Goal: Transaction & Acquisition: Purchase product/service

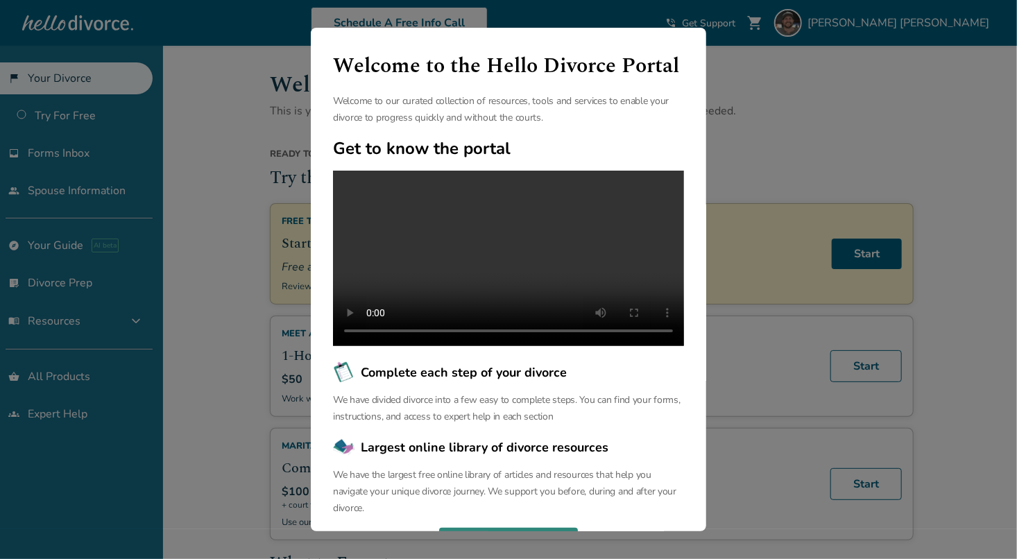
click at [508, 528] on button "Continue" at bounding box center [508, 543] width 139 height 31
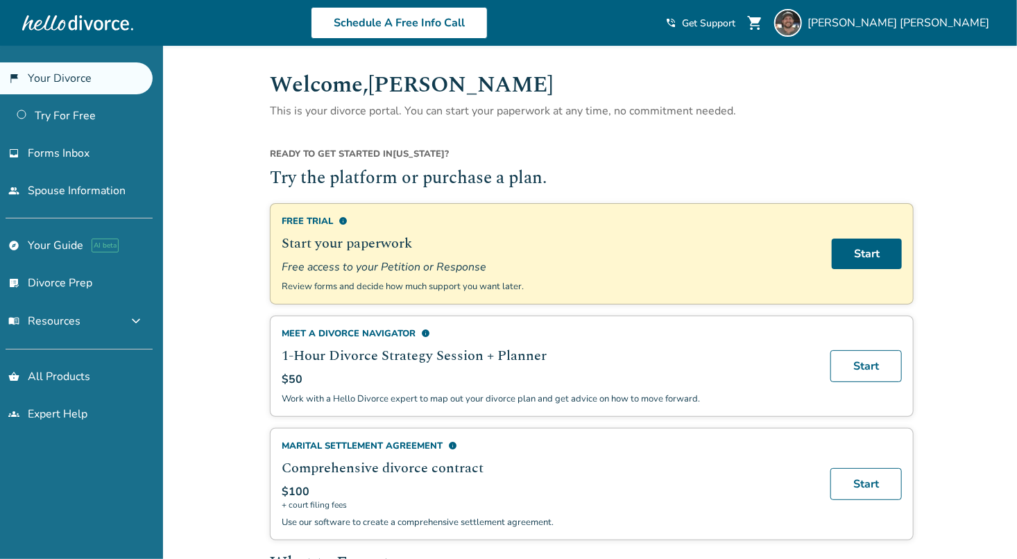
click at [863, 257] on link "Start" at bounding box center [867, 254] width 70 height 31
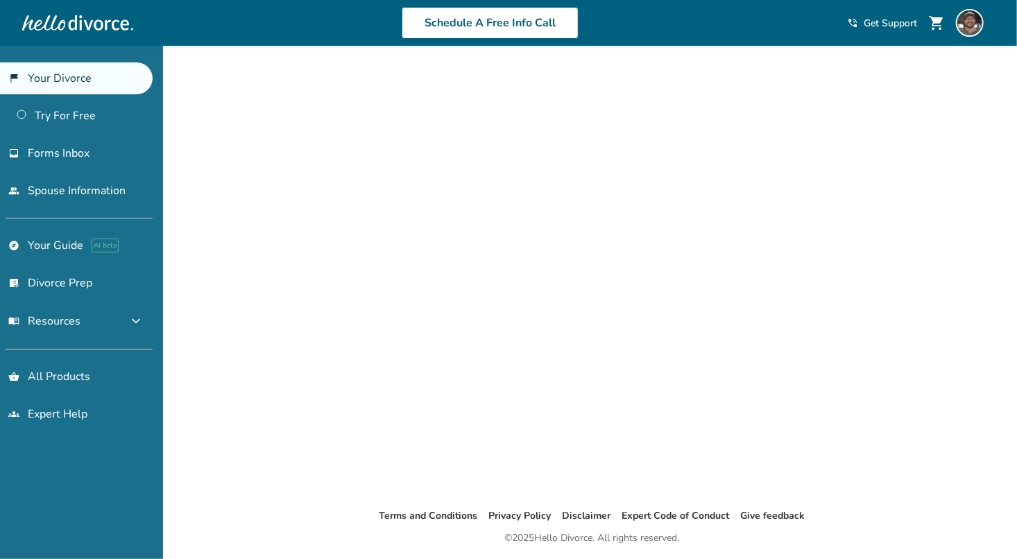
click at [87, 76] on link "flag_2 Your Divorce" at bounding box center [76, 78] width 153 height 32
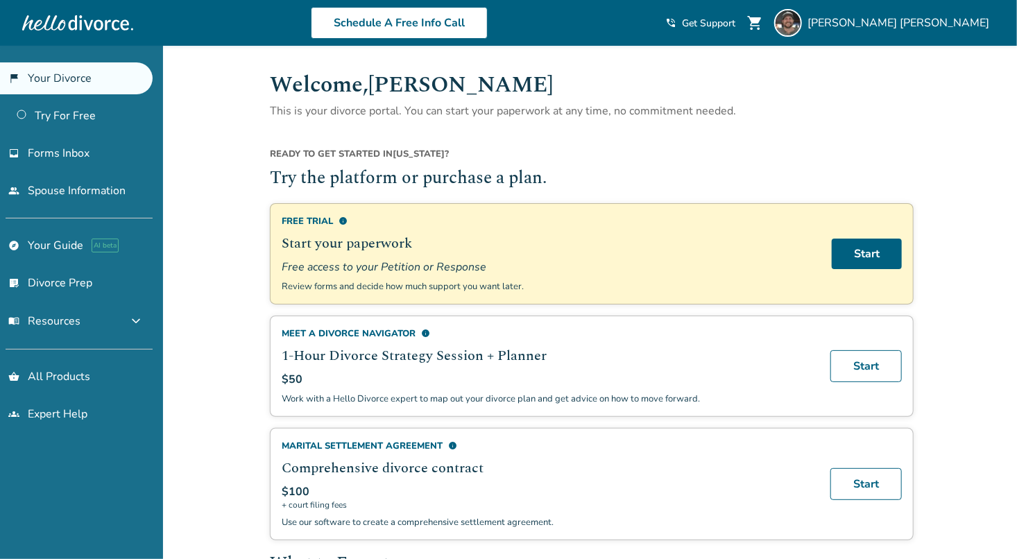
click at [664, 152] on div "Ready to get started in Washington ?" at bounding box center [592, 157] width 644 height 18
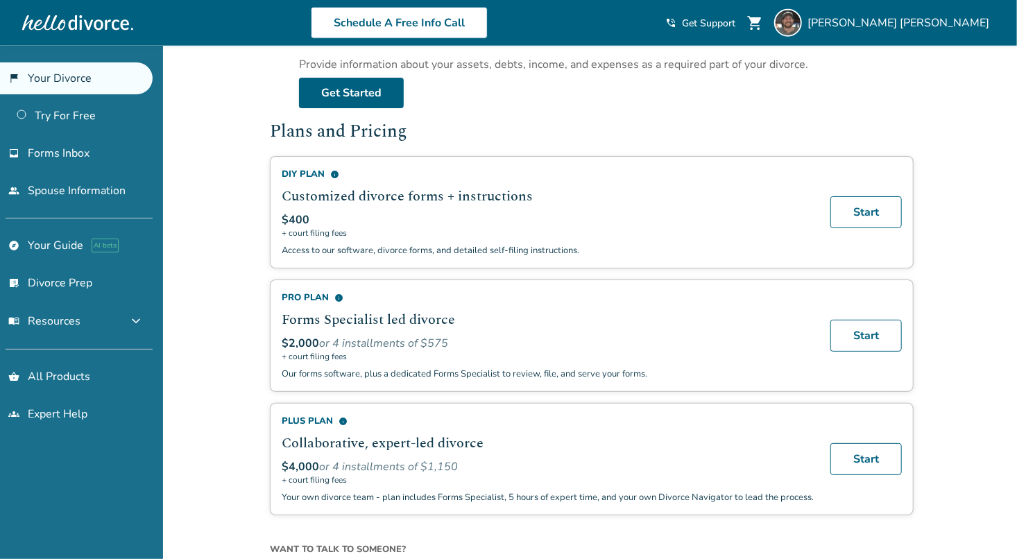
scroll to position [785, 0]
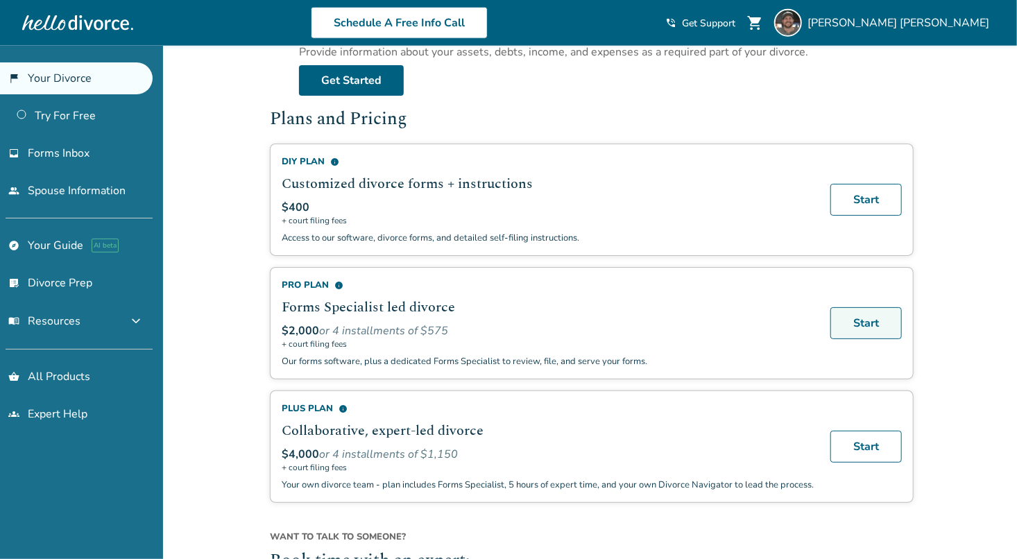
click at [869, 323] on link "Start" at bounding box center [865, 323] width 71 height 32
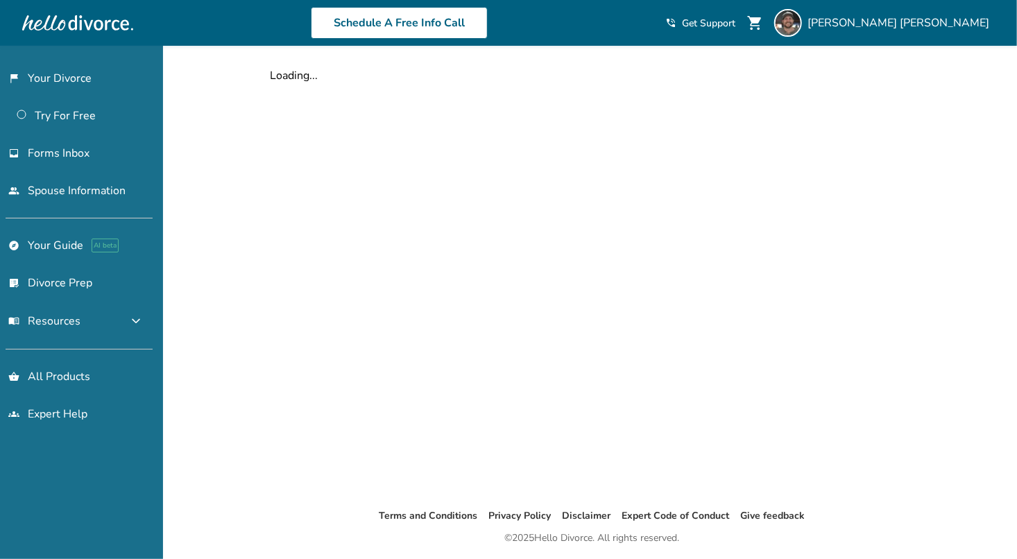
select select "***"
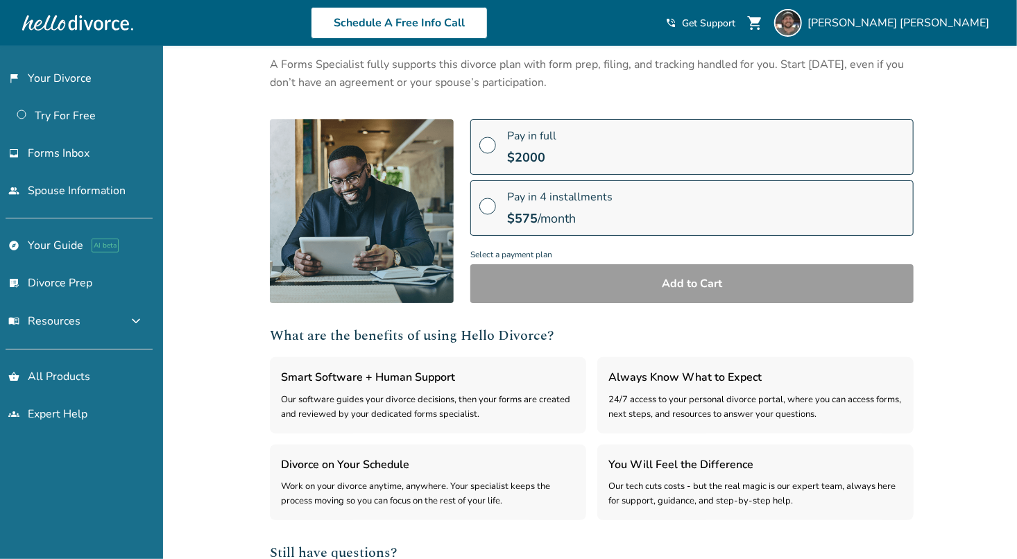
scroll to position [121, 0]
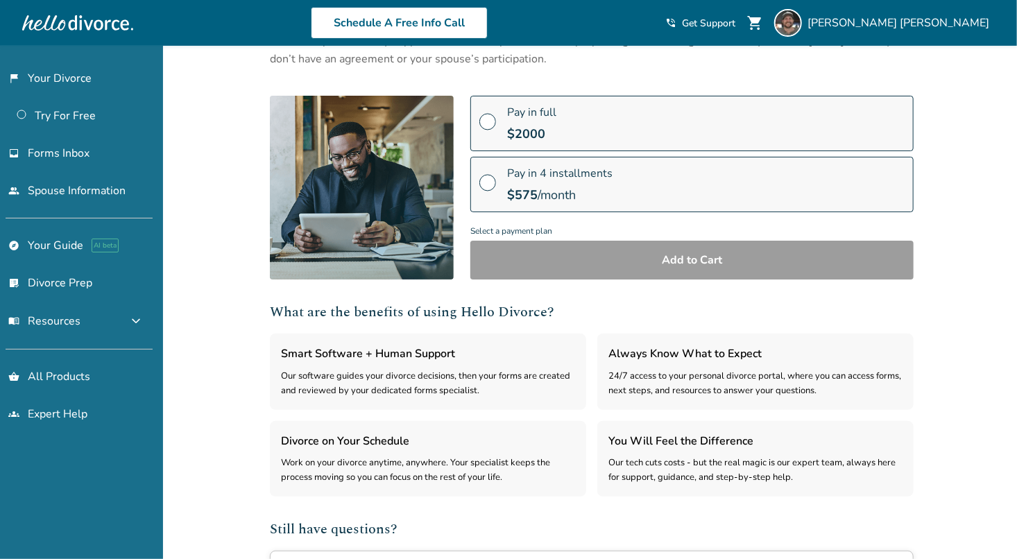
click at [490, 119] on span at bounding box center [487, 126] width 17 height 15
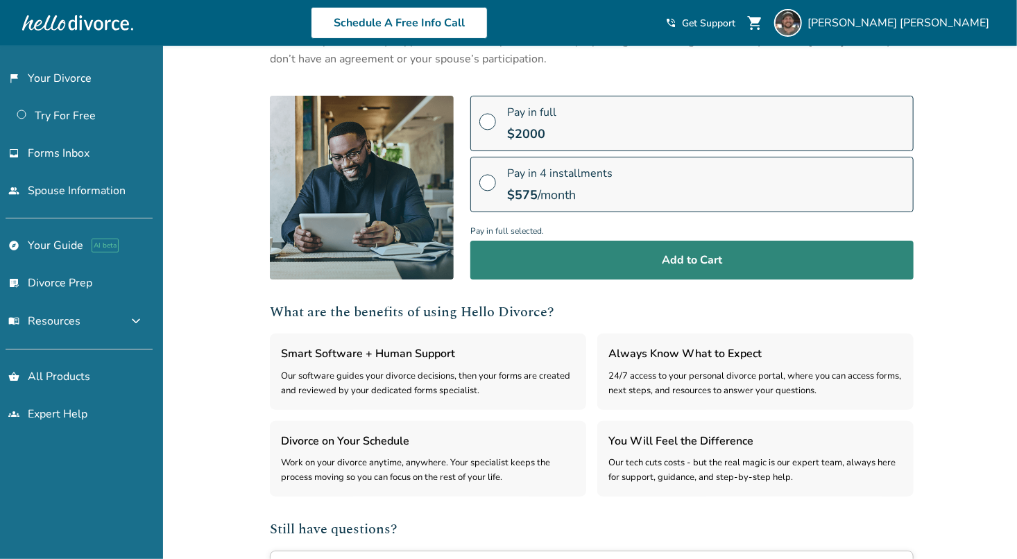
click at [698, 266] on button "Add to Cart" at bounding box center [691, 260] width 443 height 39
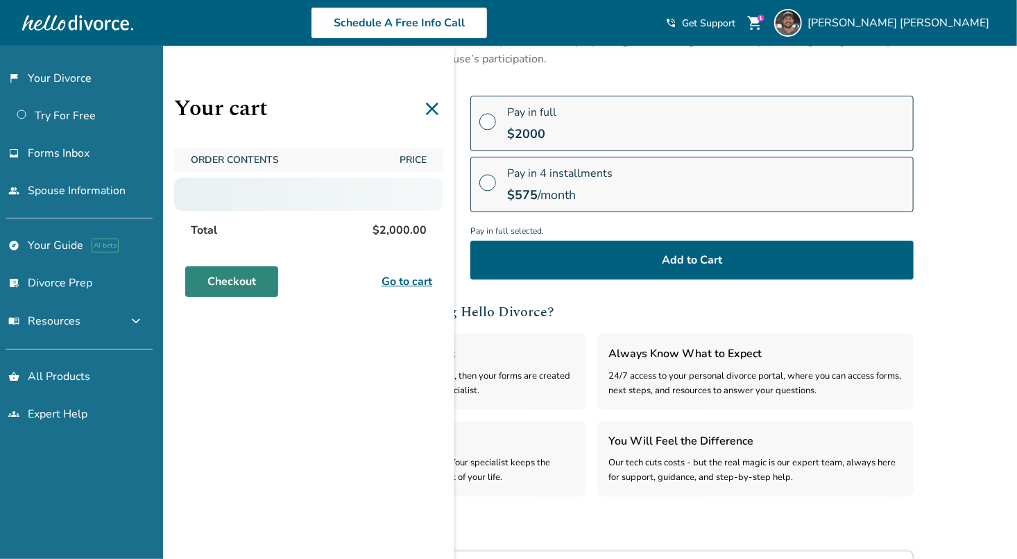
click at [243, 280] on link "Checkout" at bounding box center [231, 281] width 93 height 31
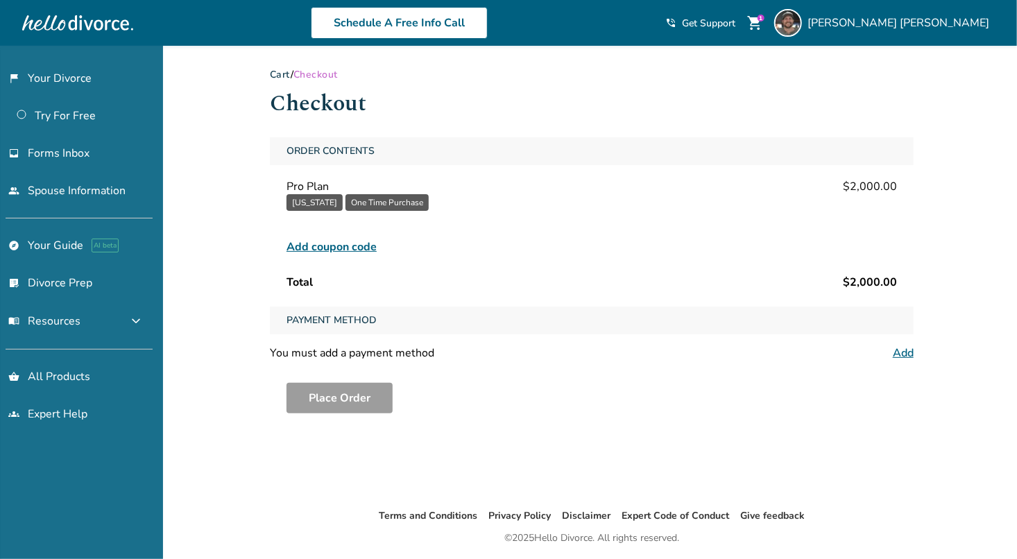
scroll to position [46, 0]
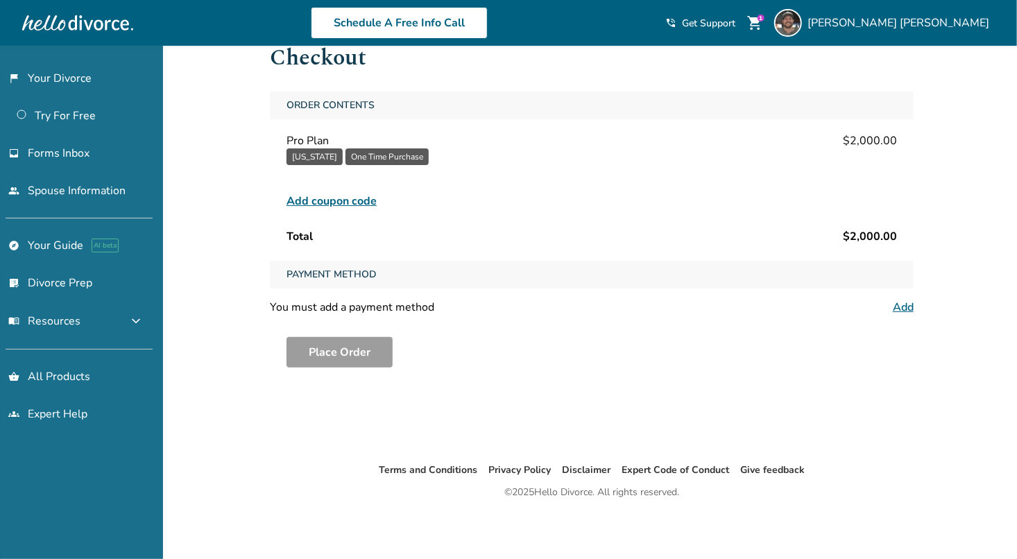
click at [906, 309] on link "Add" at bounding box center [903, 307] width 21 height 15
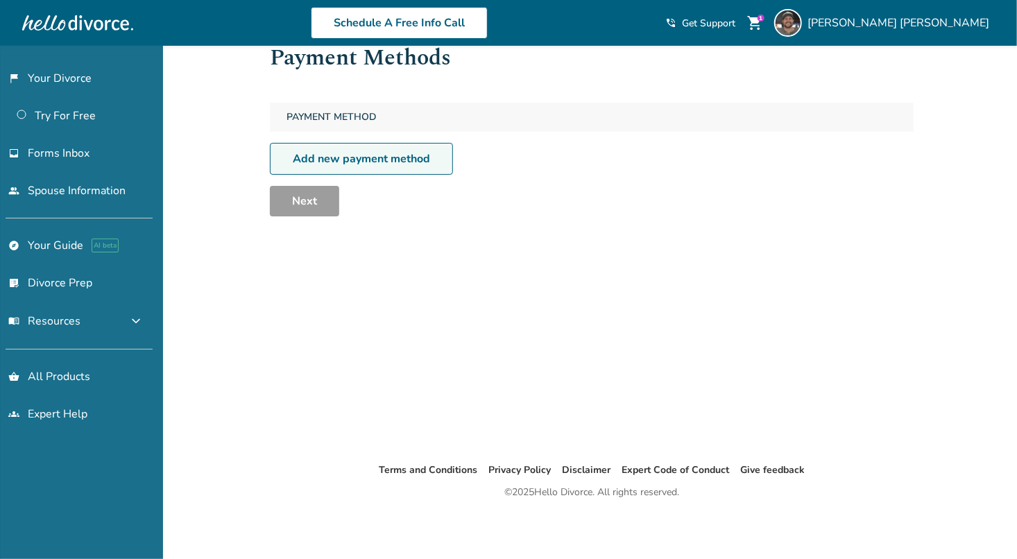
click at [347, 163] on link "Add new payment method" at bounding box center [361, 159] width 183 height 32
select select "**"
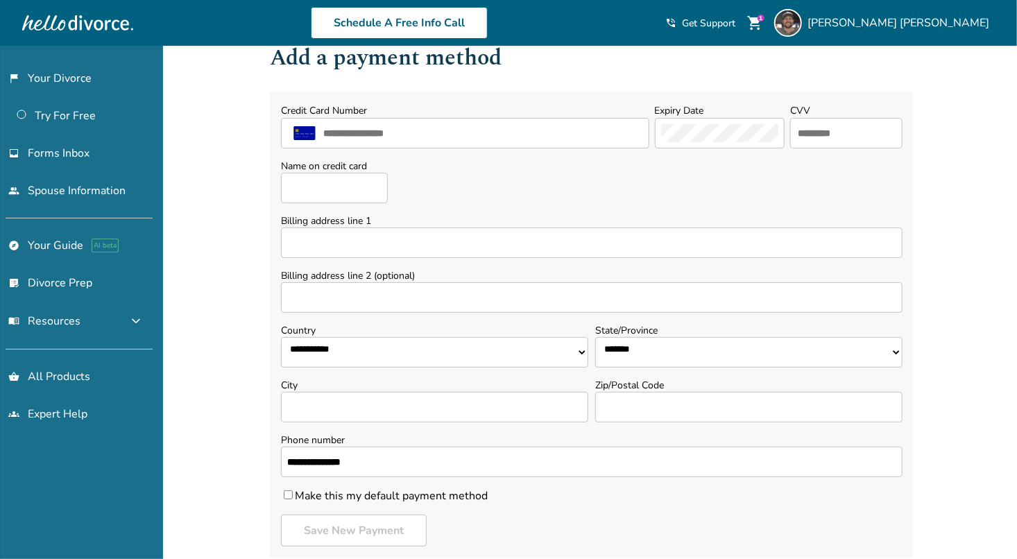
click at [679, 120] on div at bounding box center [720, 133] width 130 height 31
click at [479, 133] on input "text" at bounding box center [482, 133] width 321 height 18
type input "**********"
click at [843, 135] on input "text" at bounding box center [846, 133] width 100 height 18
type input "***"
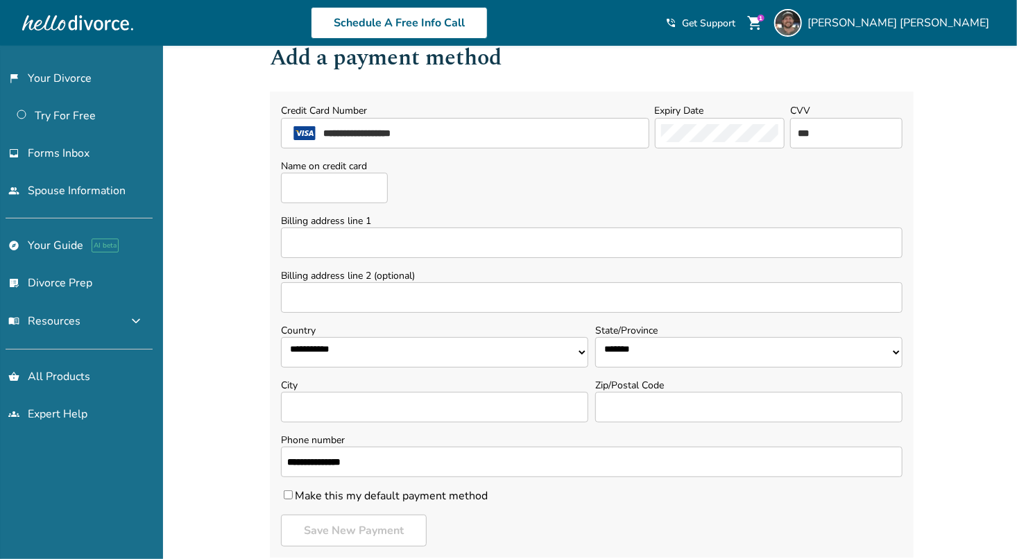
click at [336, 192] on input "Name on credit card" at bounding box center [334, 188] width 107 height 31
type input "**********"
type input "***"
select select "**"
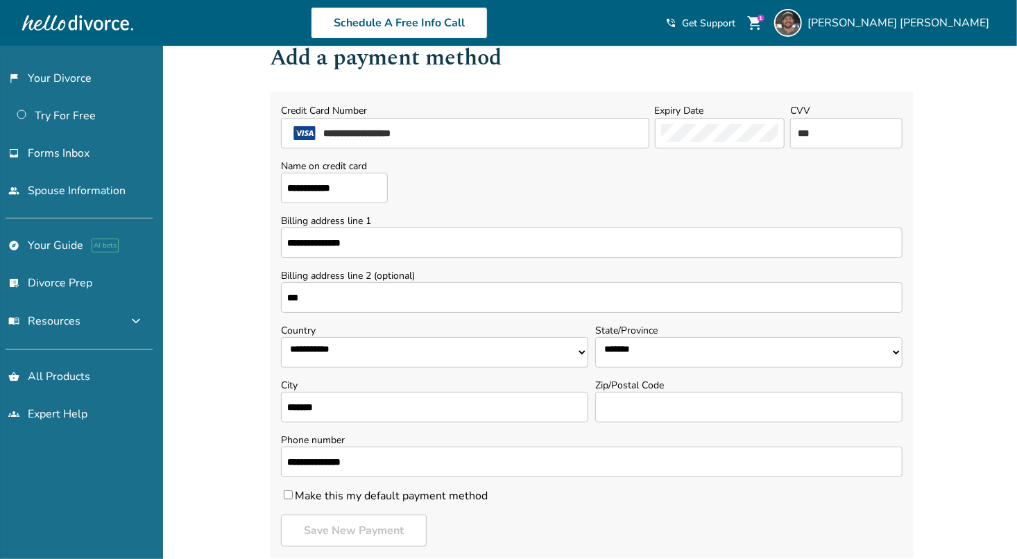
type input "*******"
type input "*****"
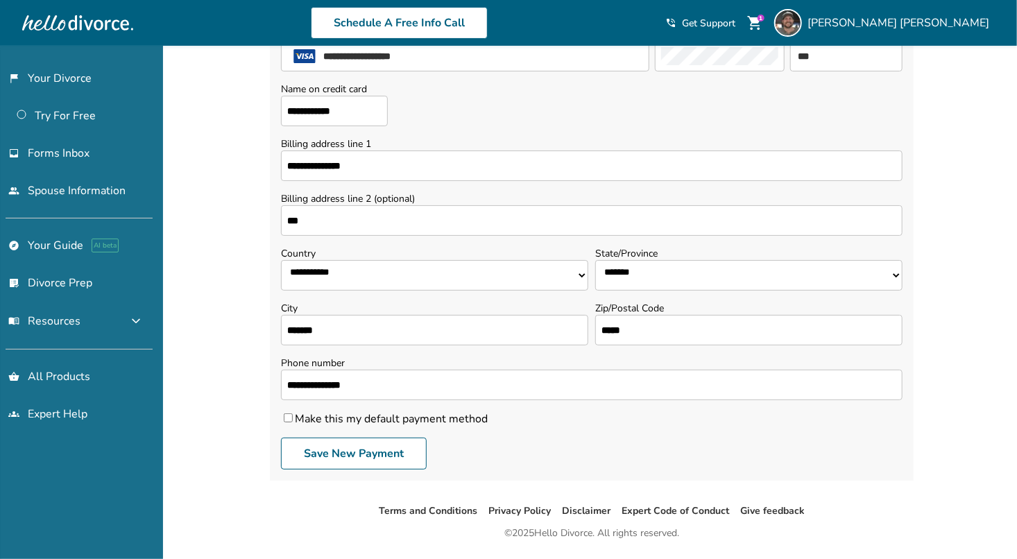
scroll to position [123, 0]
click at [288, 411] on label "Make this my default payment method" at bounding box center [384, 418] width 207 height 15
click at [381, 465] on button "Save New Payment" at bounding box center [354, 453] width 146 height 32
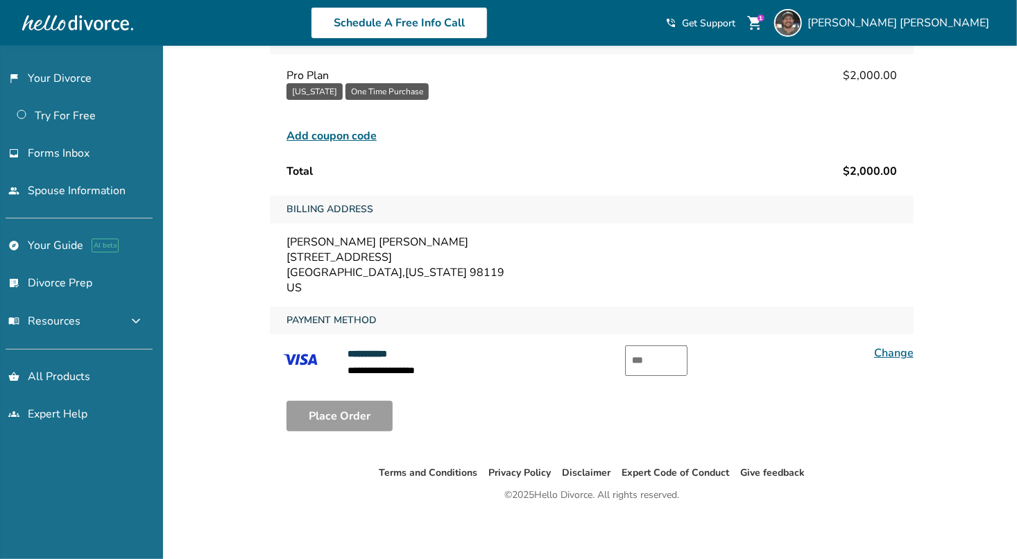
click at [655, 359] on input "text" at bounding box center [656, 360] width 62 height 31
type input "***"
click at [347, 416] on button "Place Order" at bounding box center [339, 416] width 106 height 31
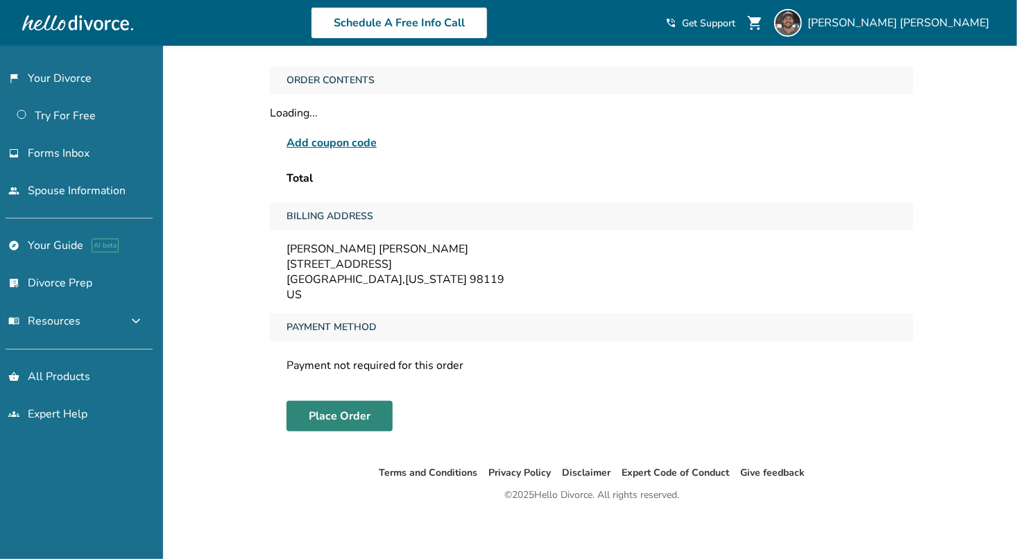
scroll to position [46, 0]
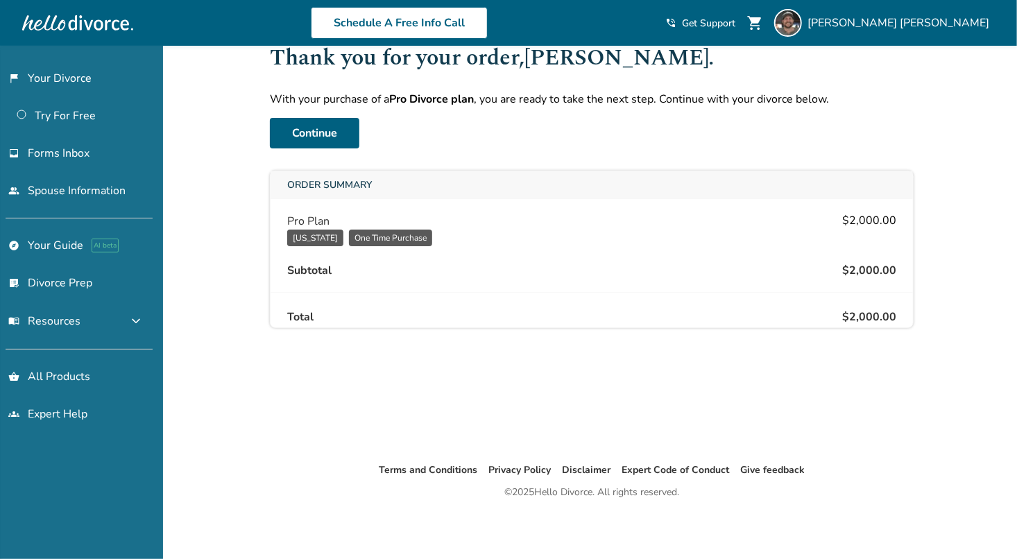
click at [422, 186] on div "Order Summary" at bounding box center [591, 185] width 642 height 28
click at [449, 176] on div "Order Summary" at bounding box center [591, 185] width 642 height 28
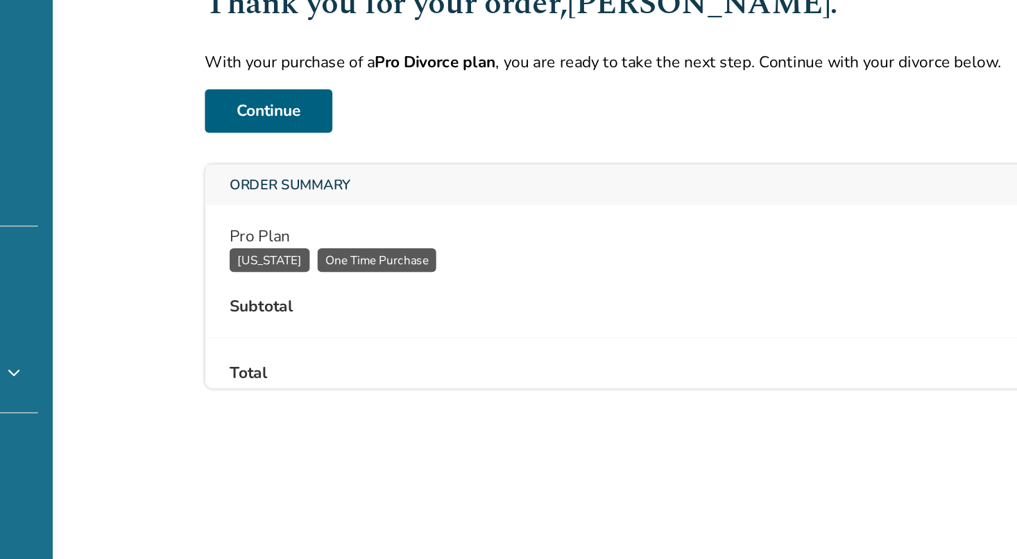
scroll to position [41, 0]
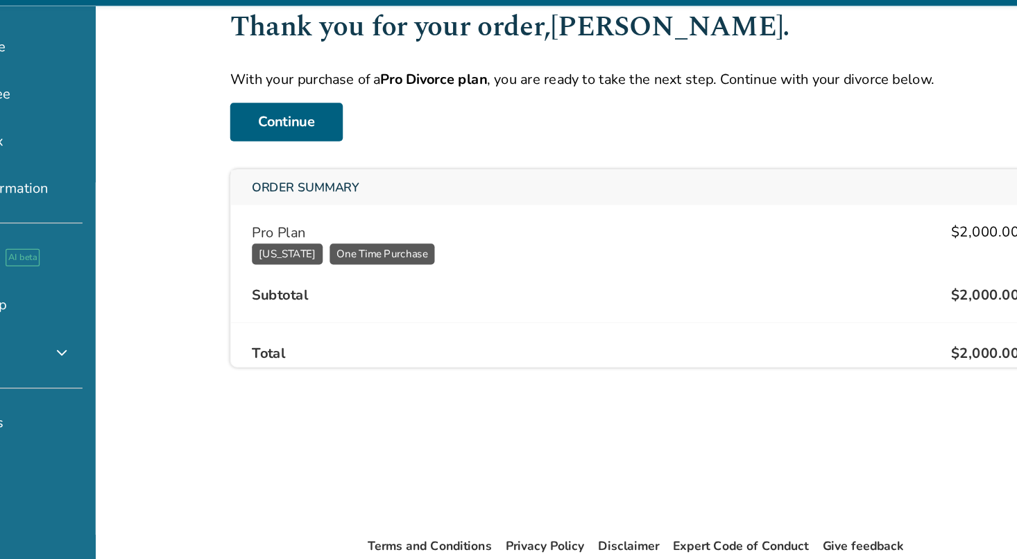
click at [219, 222] on div "Added to cart Cart / Order Confirmation Thank you for your order, Matthew . Wit…" at bounding box center [508, 284] width 1017 height 559
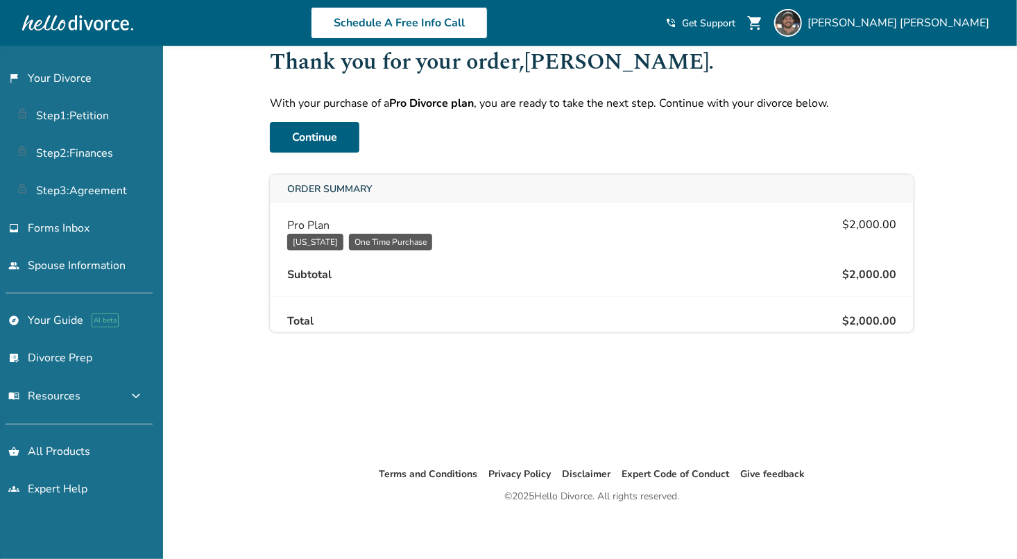
scroll to position [42, 0]
click at [300, 144] on link "Continue" at bounding box center [314, 137] width 89 height 31
click at [330, 133] on link "Continue" at bounding box center [314, 137] width 89 height 31
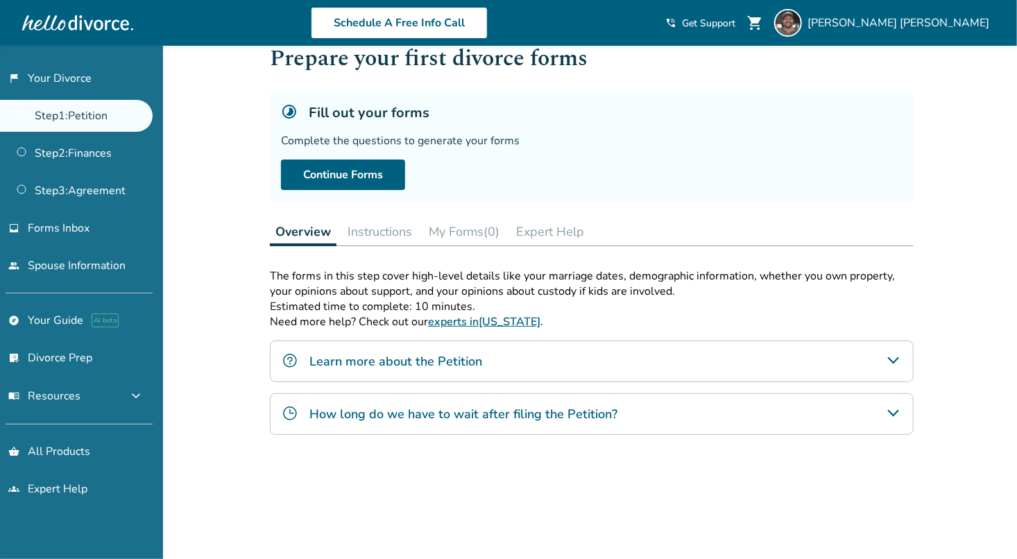
click at [983, 267] on div "Added to cart Step 0 1 Prepare your first divorce forms Fill out your forms Com…" at bounding box center [508, 352] width 1017 height 696
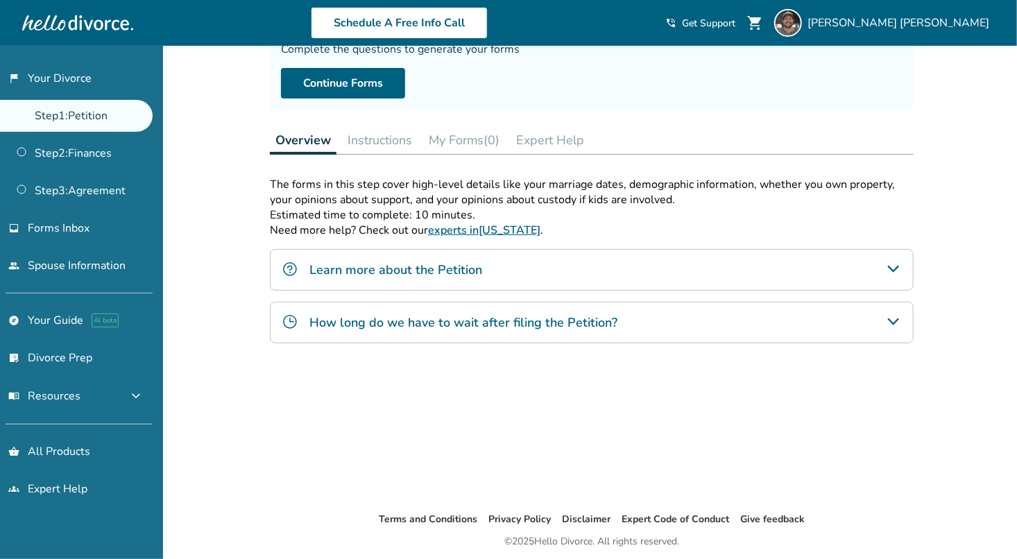
scroll to position [52, 0]
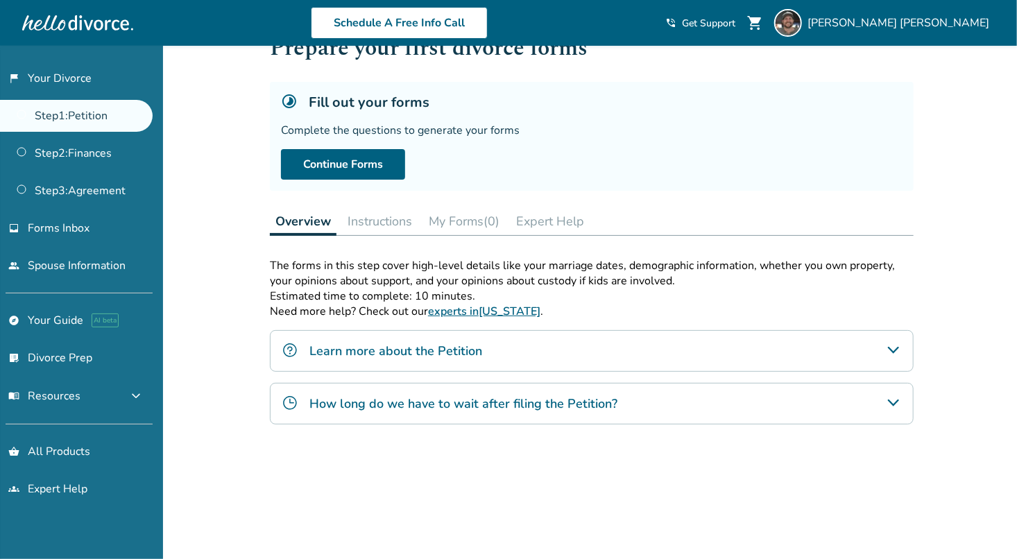
click at [894, 347] on icon "Learn more about the Petition" at bounding box center [893, 350] width 17 height 17
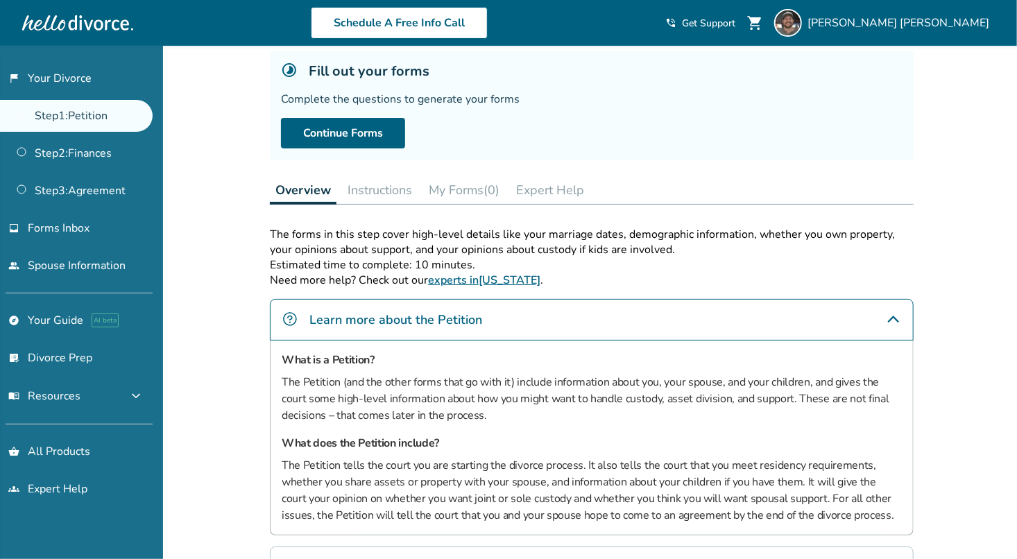
scroll to position [83, 0]
click at [333, 130] on link "Continue Forms" at bounding box center [343, 133] width 124 height 31
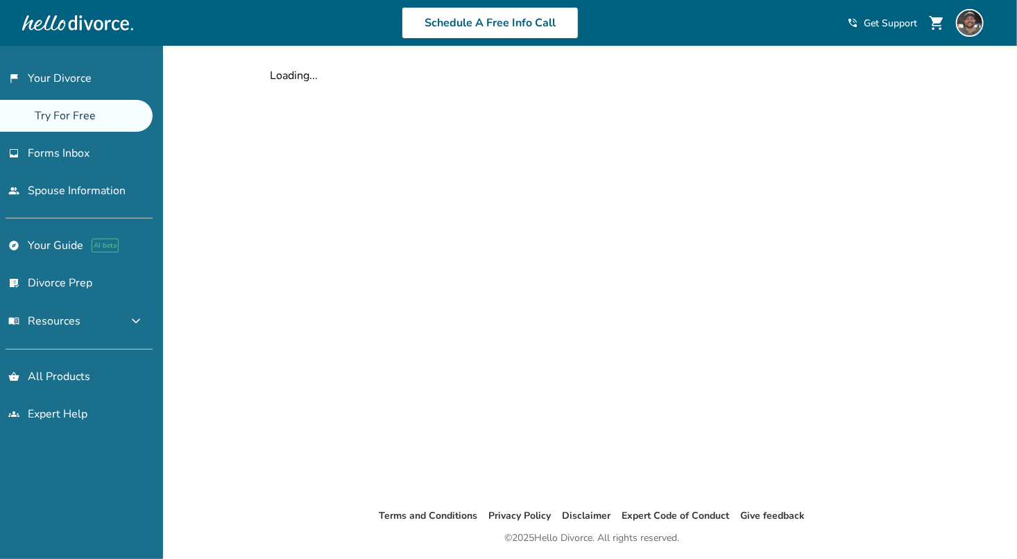
scroll to position [83, 0]
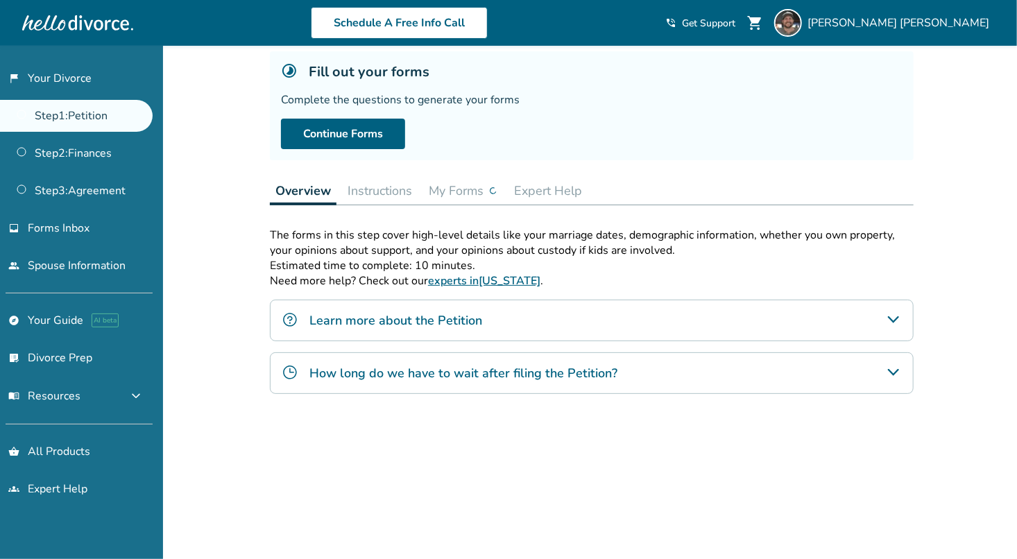
click at [367, 195] on button "Instructions" at bounding box center [380, 191] width 76 height 28
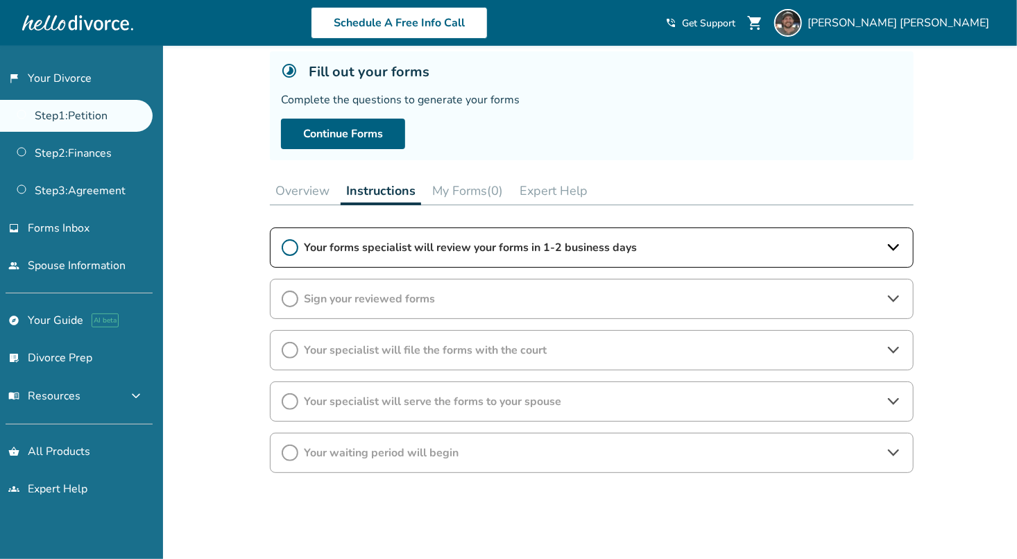
click at [897, 248] on icon at bounding box center [893, 247] width 17 height 17
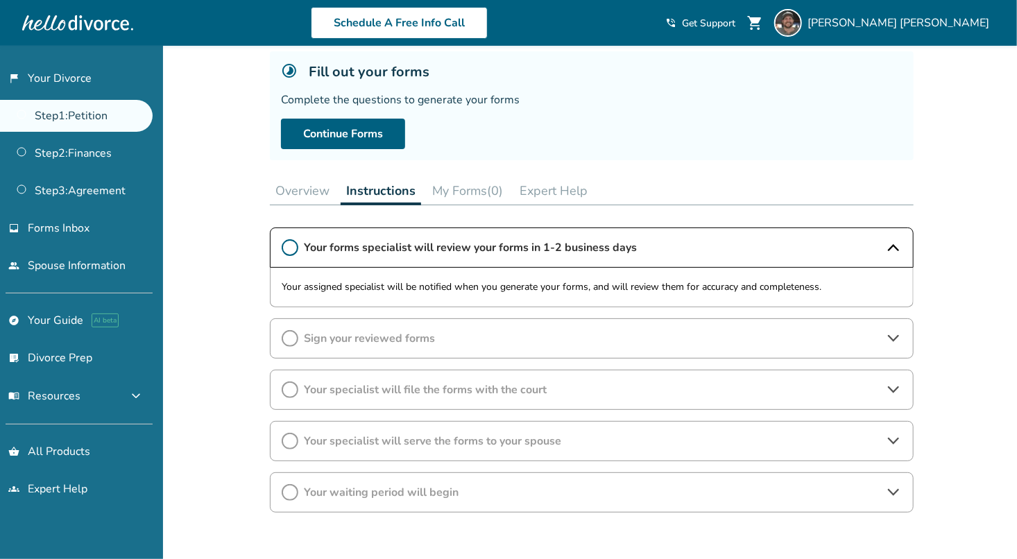
click at [897, 248] on icon at bounding box center [893, 247] width 11 height 7
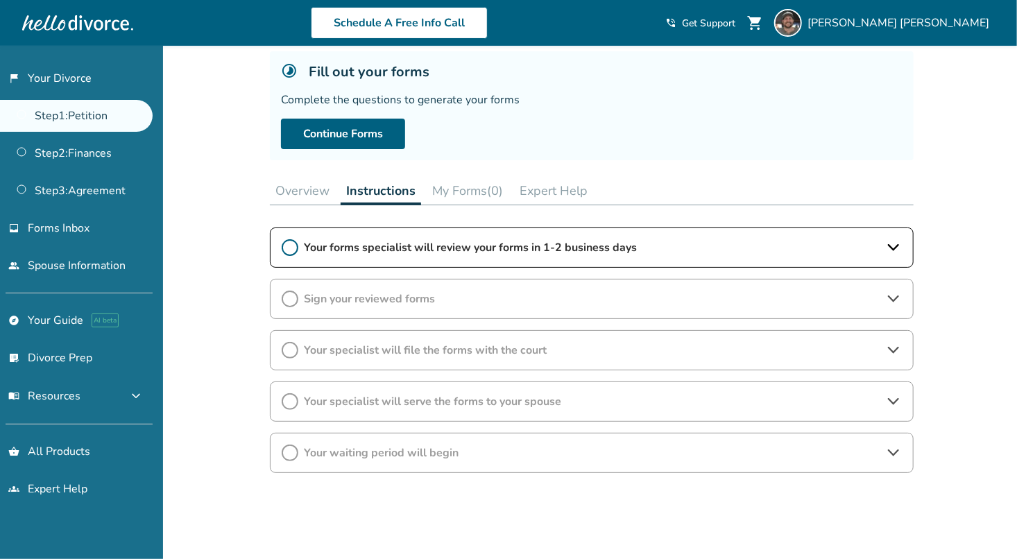
scroll to position [83, 0]
click at [897, 302] on icon at bounding box center [893, 298] width 17 height 17
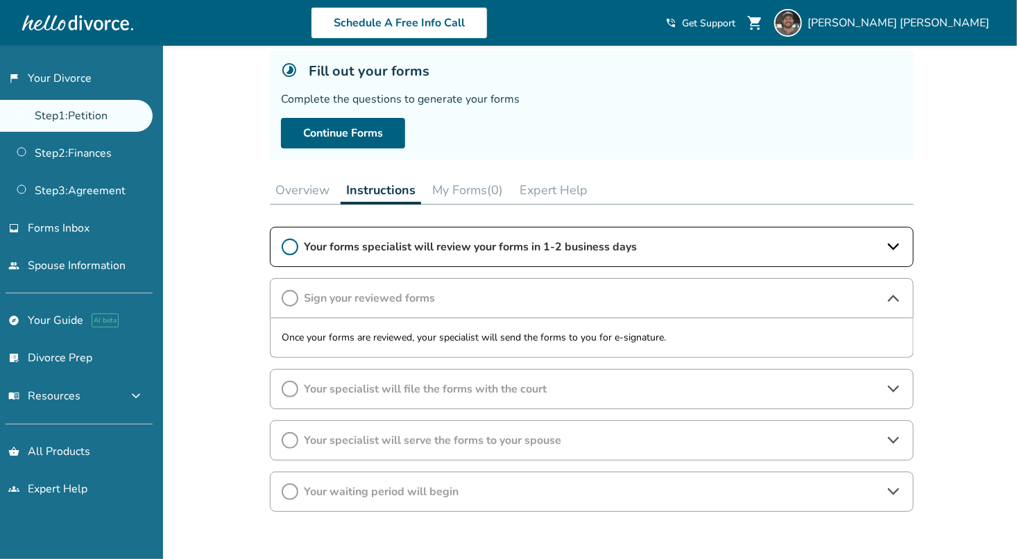
click at [897, 302] on icon at bounding box center [893, 298] width 17 height 17
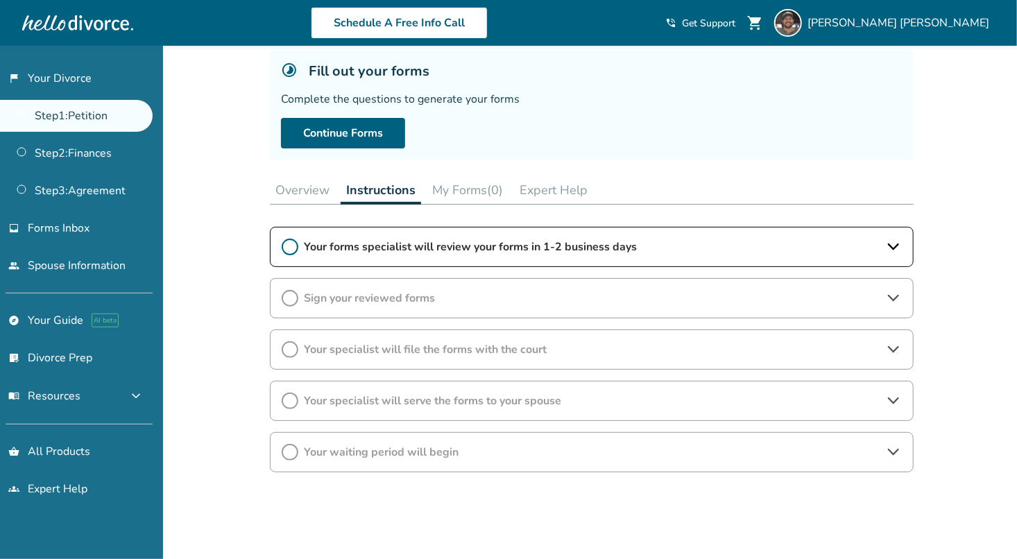
click at [895, 343] on icon at bounding box center [893, 349] width 17 height 17
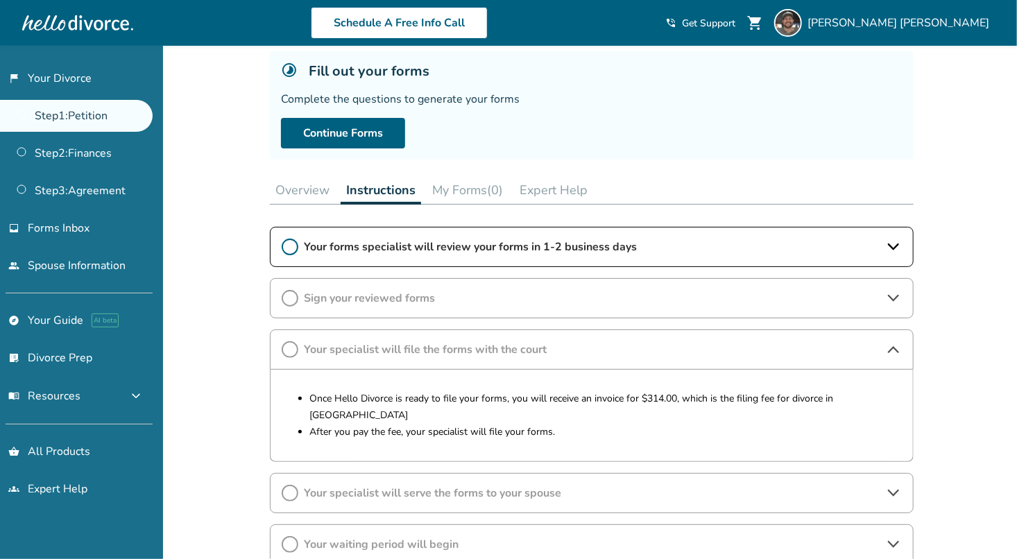
click at [895, 343] on icon at bounding box center [893, 349] width 17 height 17
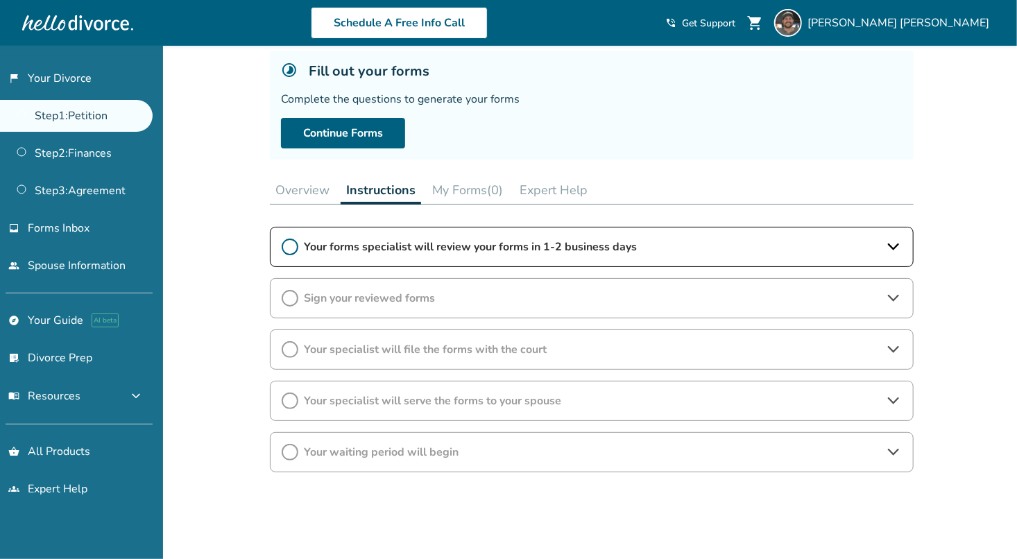
click at [888, 347] on icon at bounding box center [893, 349] width 11 height 7
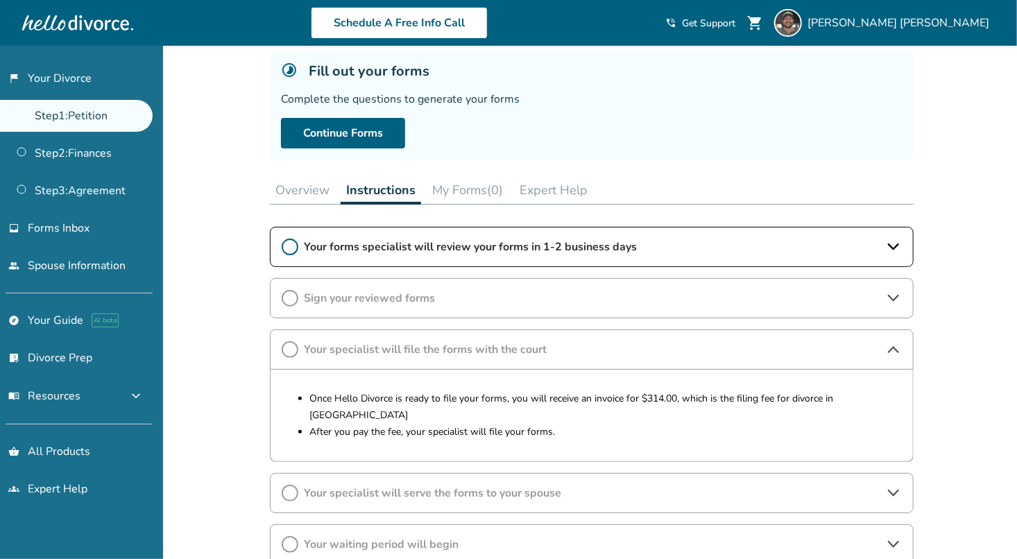
click at [888, 347] on icon at bounding box center [893, 349] width 17 height 17
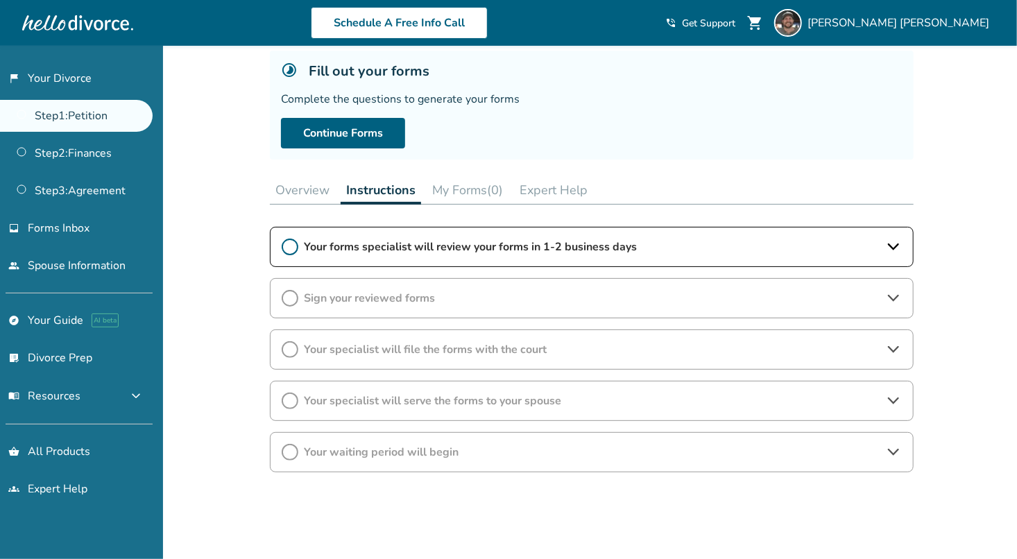
click at [896, 402] on icon at bounding box center [893, 401] width 17 height 17
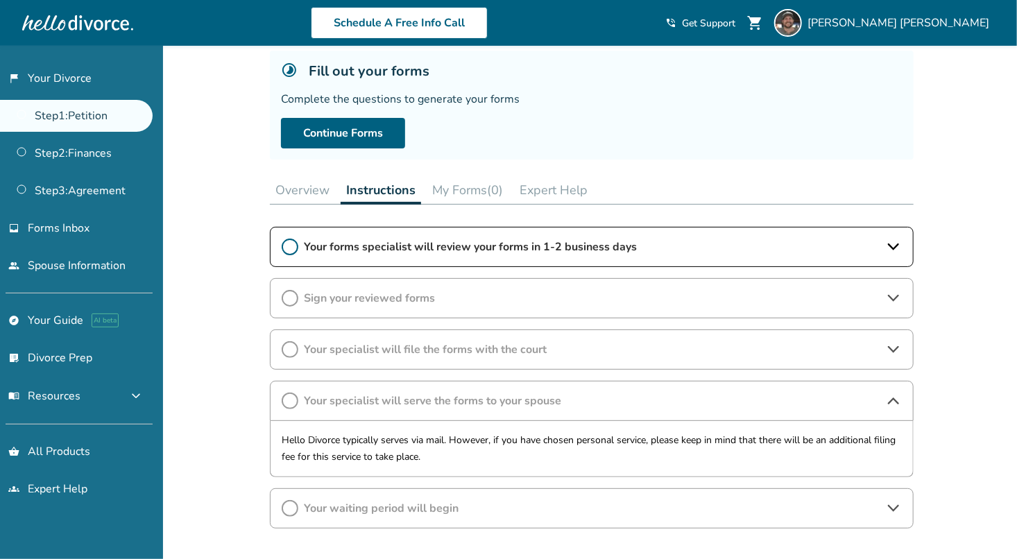
click at [892, 401] on icon at bounding box center [893, 401] width 17 height 17
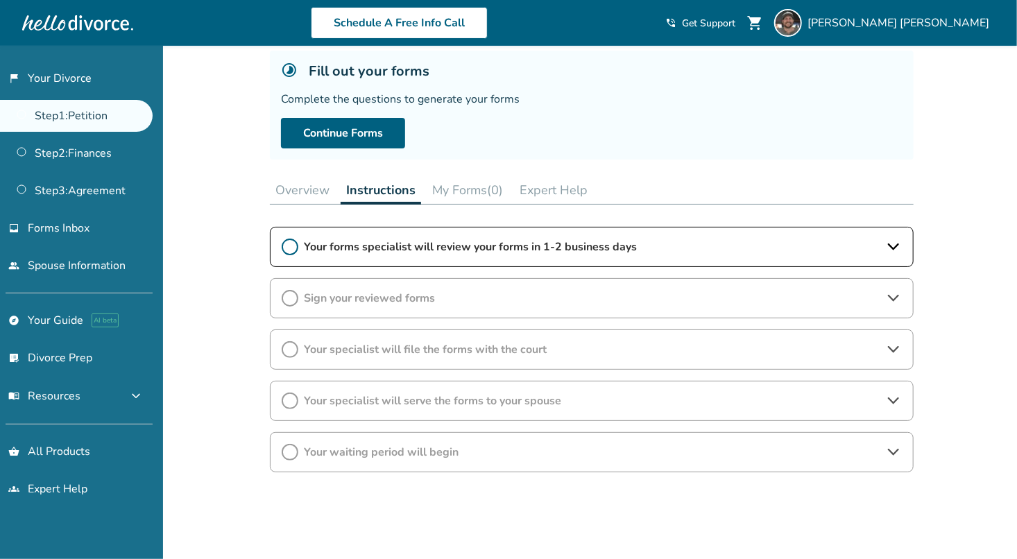
click at [904, 451] on div "Your waiting period will begin" at bounding box center [592, 452] width 644 height 40
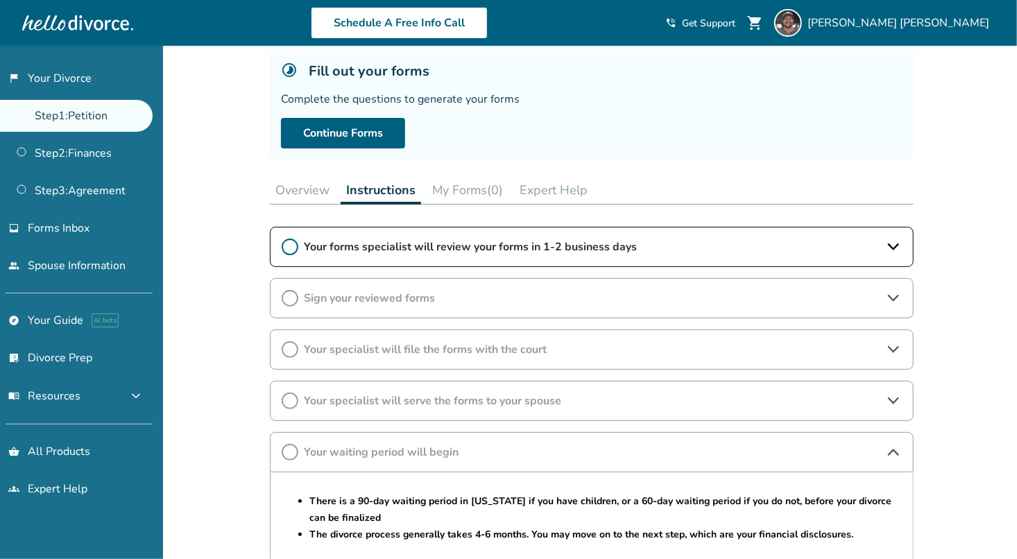
scroll to position [205, 0]
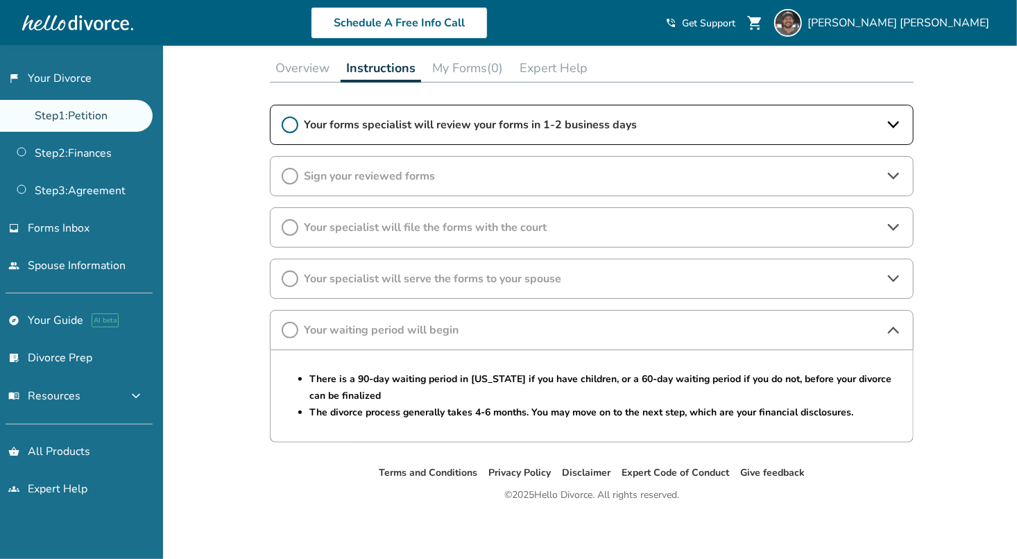
click at [901, 323] on icon at bounding box center [893, 330] width 17 height 17
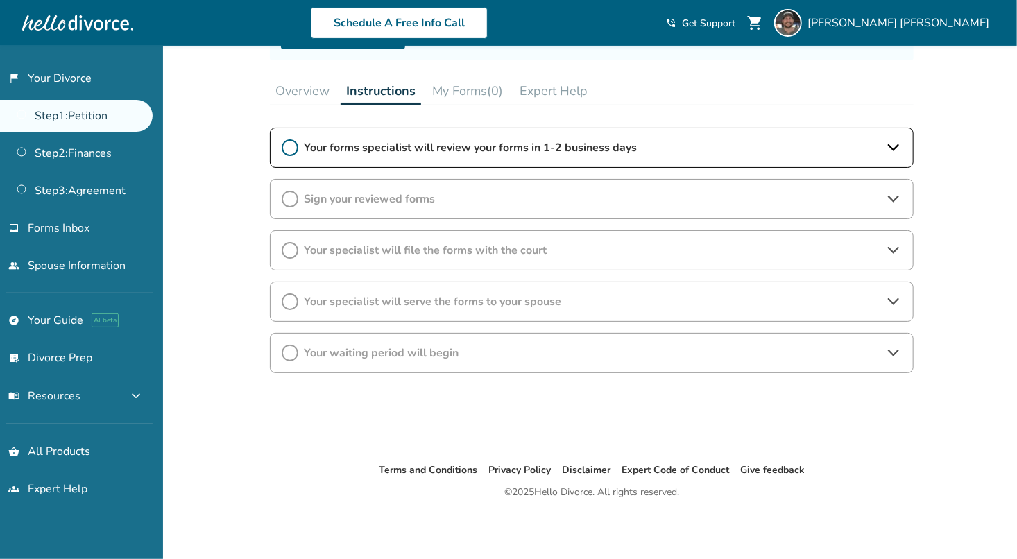
scroll to position [182, 0]
click at [292, 146] on icon at bounding box center [290, 148] width 17 height 17
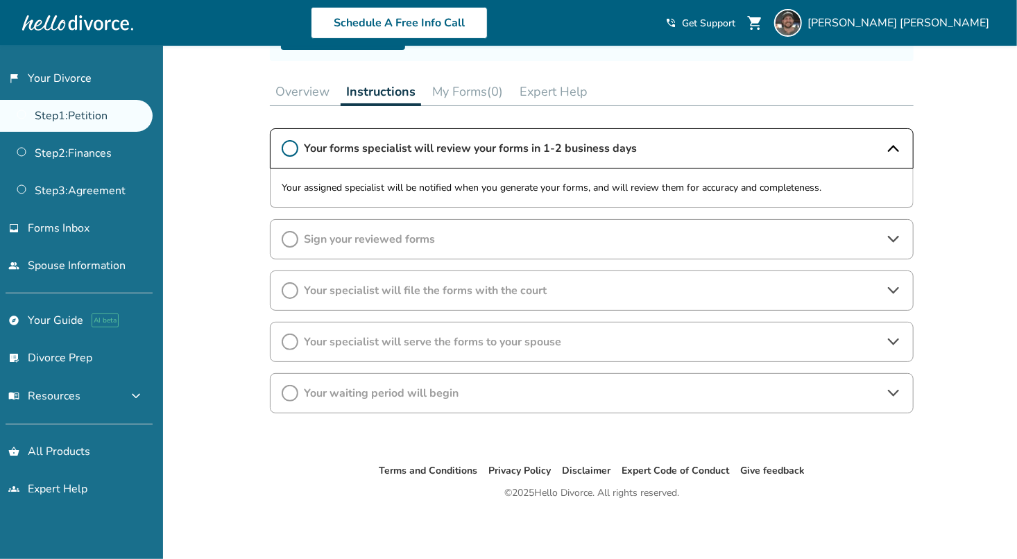
click at [292, 147] on icon at bounding box center [290, 148] width 17 height 17
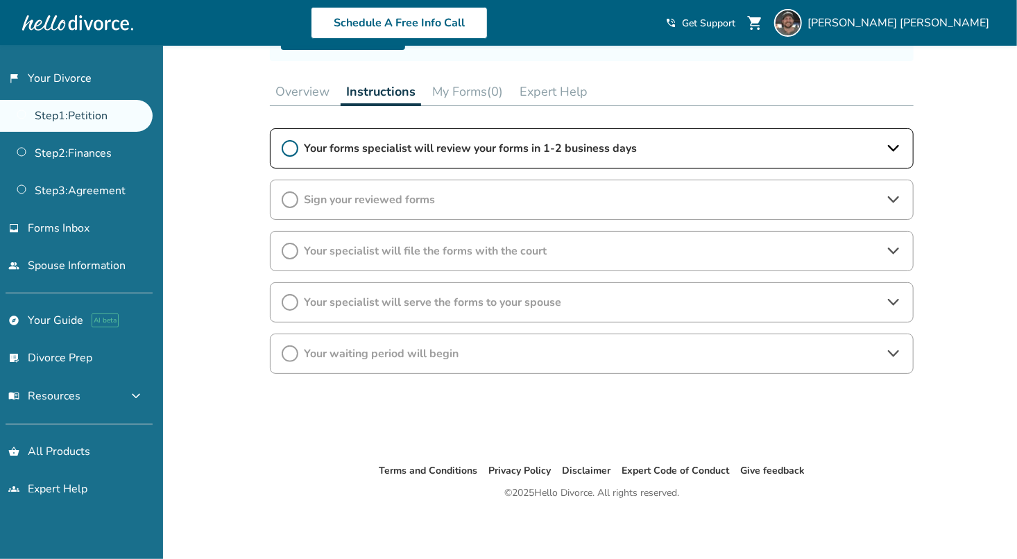
click at [455, 90] on button "My Forms (0)" at bounding box center [468, 92] width 82 height 28
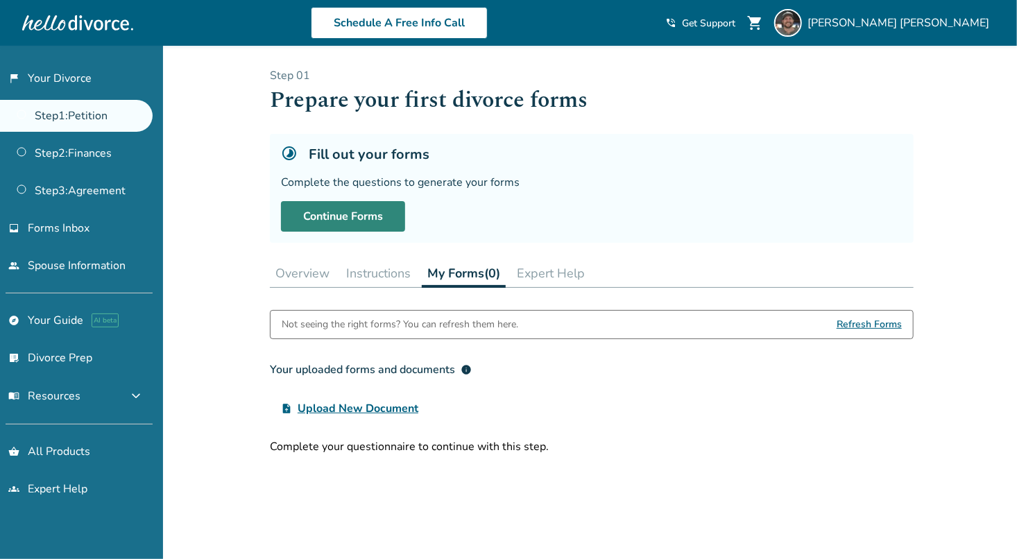
click at [356, 214] on link "Continue Forms" at bounding box center [343, 216] width 124 height 31
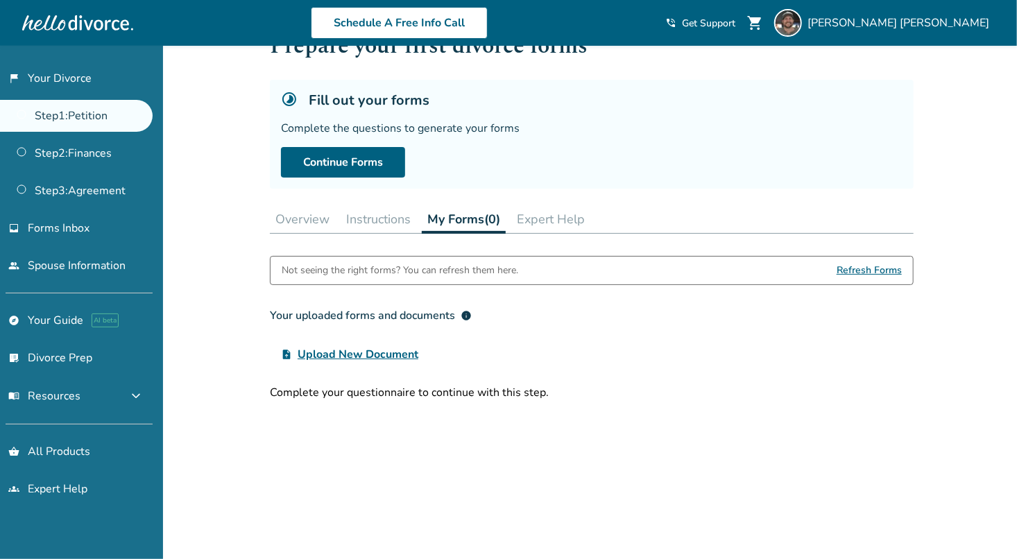
scroll to position [55, 0]
click at [859, 265] on span "Refresh Forms" at bounding box center [868, 269] width 65 height 28
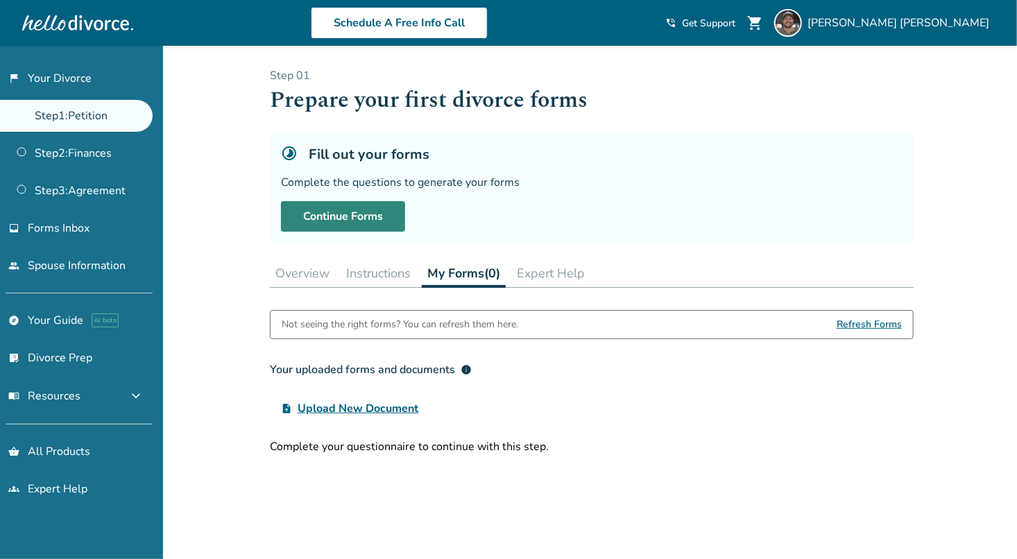
click at [322, 213] on link "Continue Forms" at bounding box center [343, 216] width 124 height 31
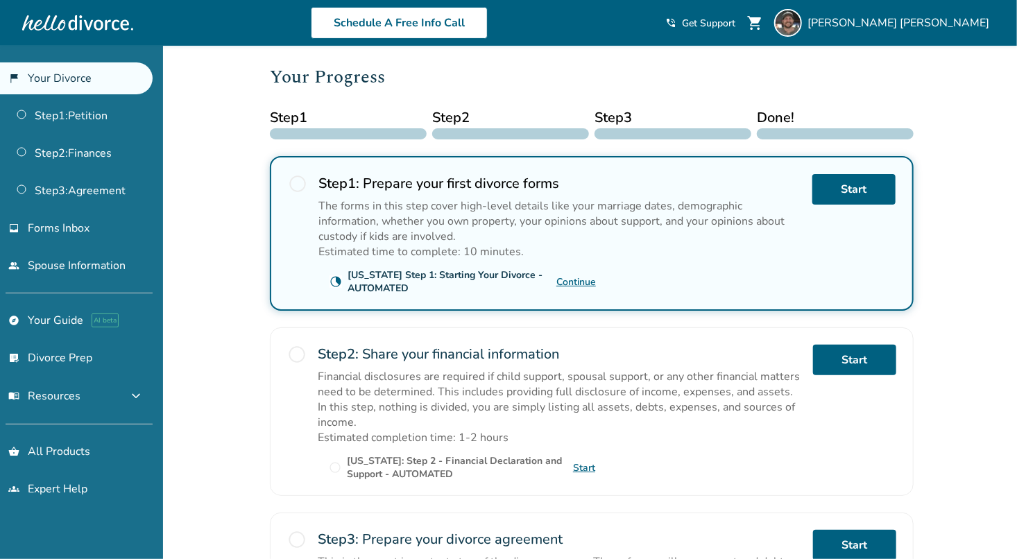
scroll to position [175, 0]
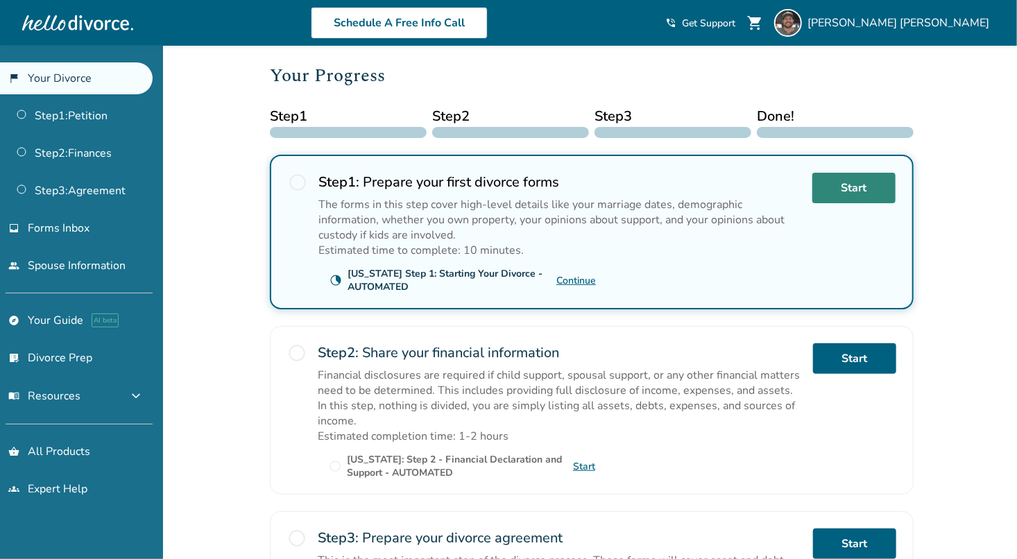
click at [866, 183] on link "Start" at bounding box center [853, 188] width 83 height 31
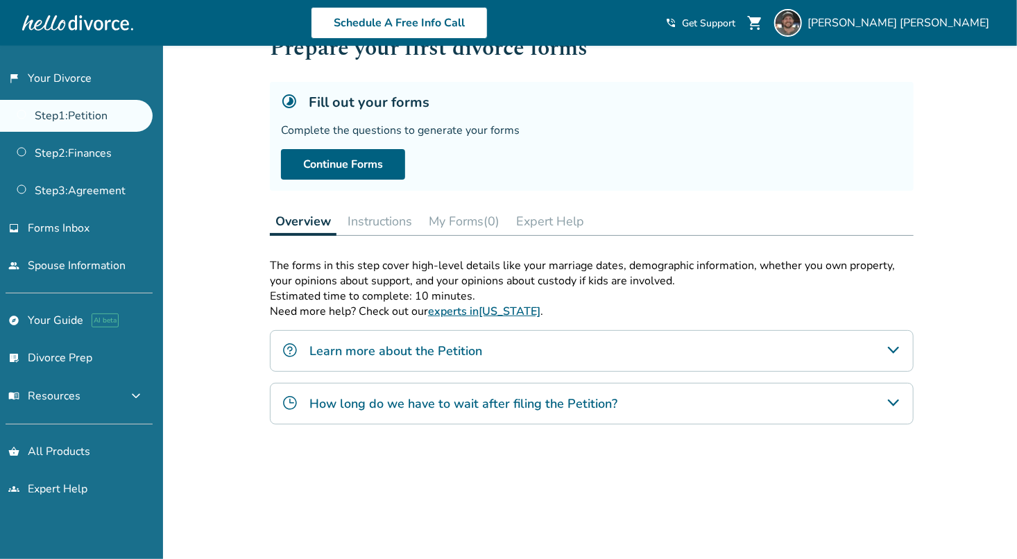
scroll to position [50, 0]
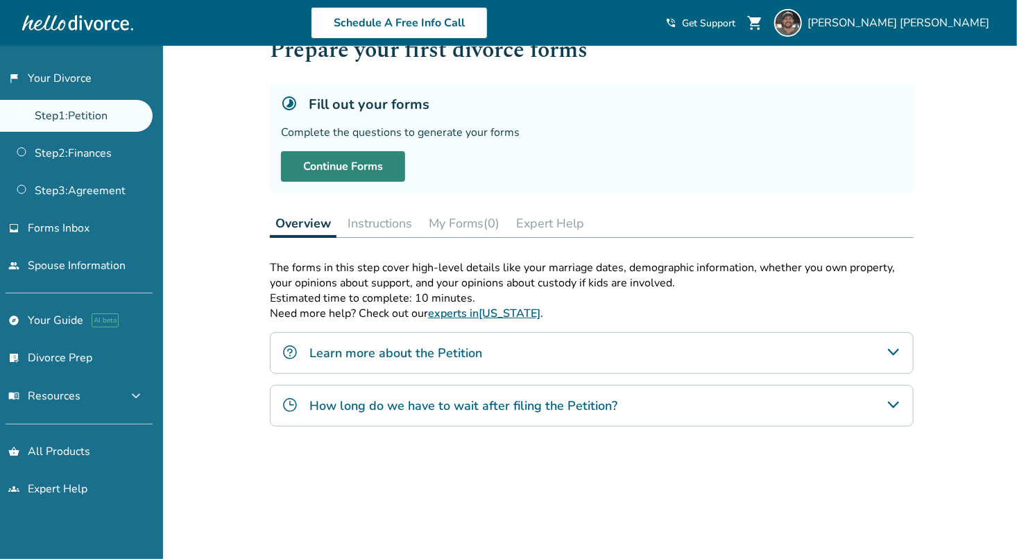
click at [346, 164] on link "Continue Forms" at bounding box center [343, 166] width 124 height 31
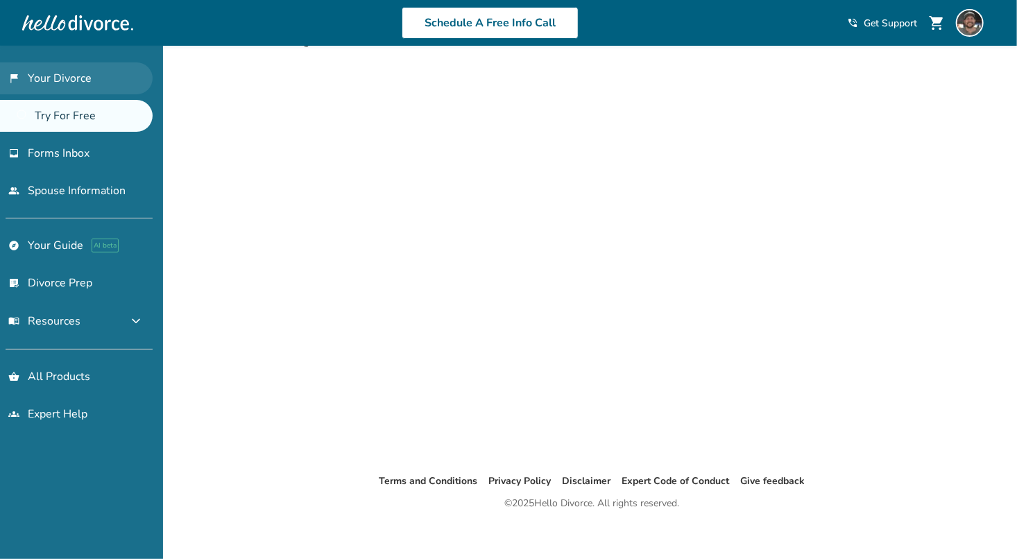
click at [59, 76] on link "flag_2 Your Divorce" at bounding box center [76, 78] width 153 height 32
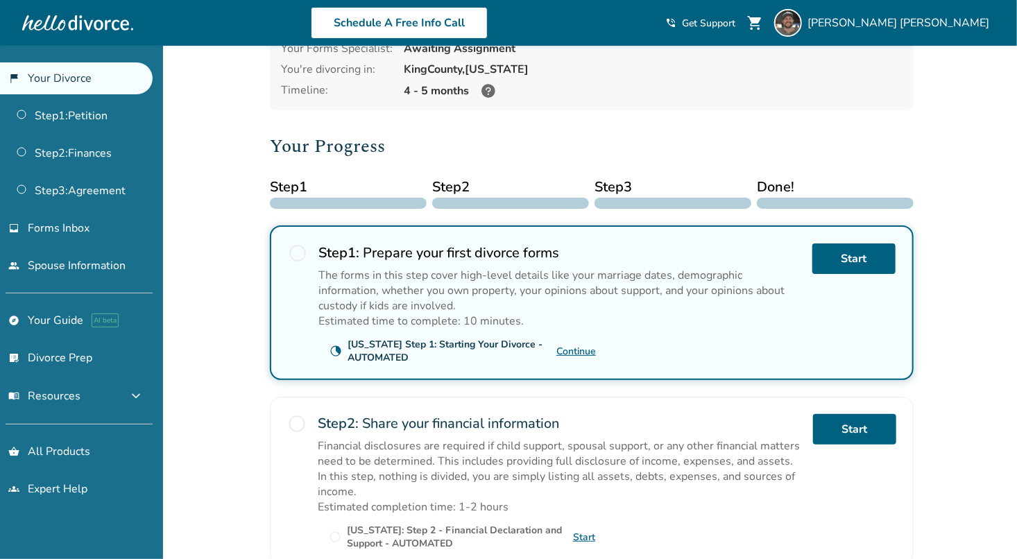
scroll to position [105, 0]
click at [570, 345] on link "Continue" at bounding box center [576, 350] width 40 height 13
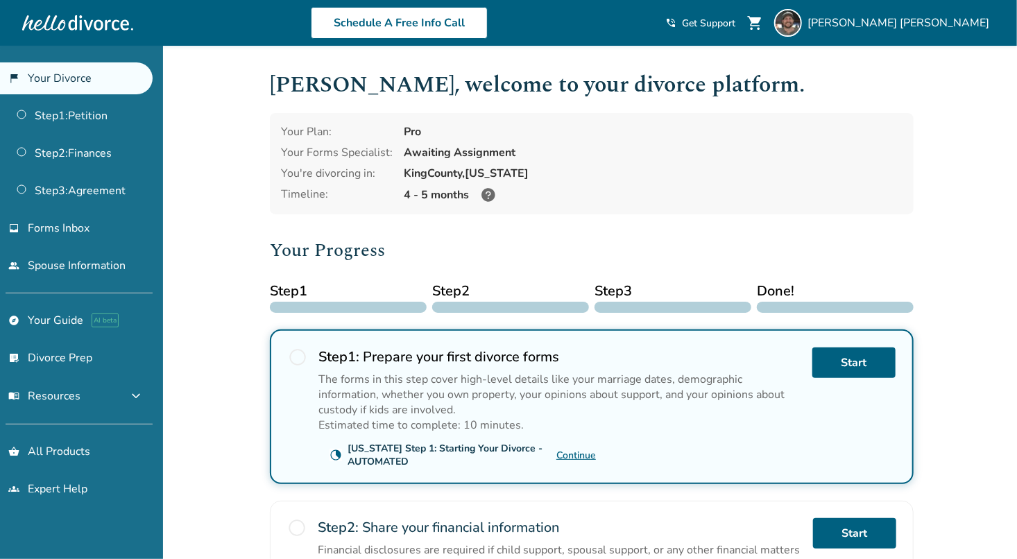
drag, startPoint x: 903, startPoint y: 17, endPoint x: 720, endPoint y: 71, distance: 190.7
click at [720, 71] on h1 "Matthew , welcome to your divorce platform." at bounding box center [592, 85] width 644 height 34
click at [970, 24] on span "Matthew Marr" at bounding box center [900, 22] width 187 height 15
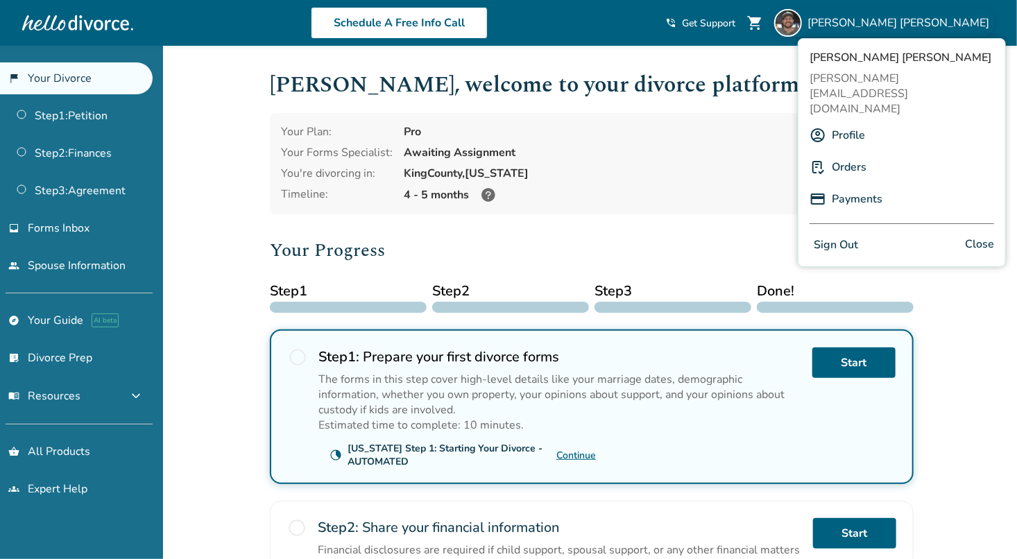
click at [841, 122] on link "Profile" at bounding box center [848, 135] width 33 height 26
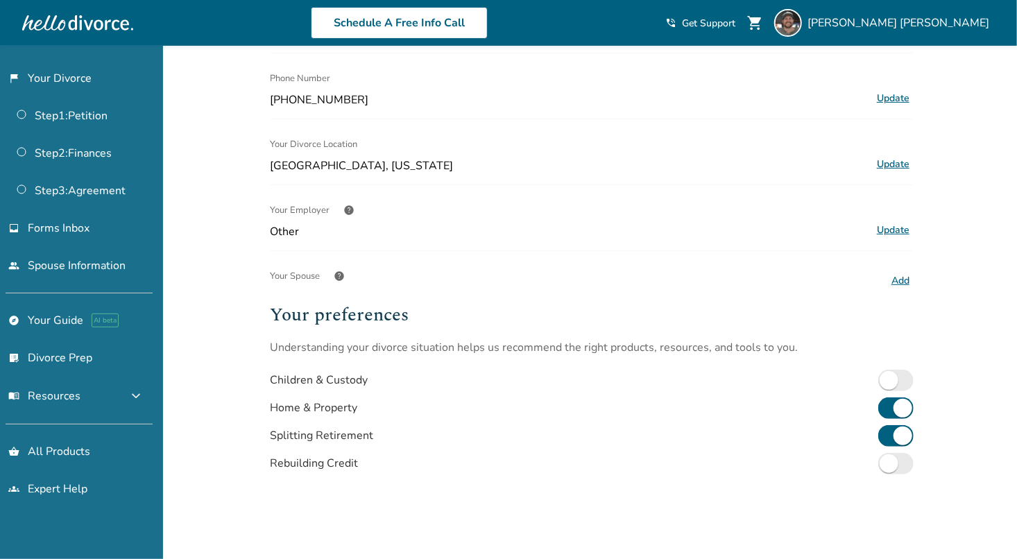
scroll to position [182, 0]
click at [897, 225] on button "Update" at bounding box center [892, 229] width 41 height 18
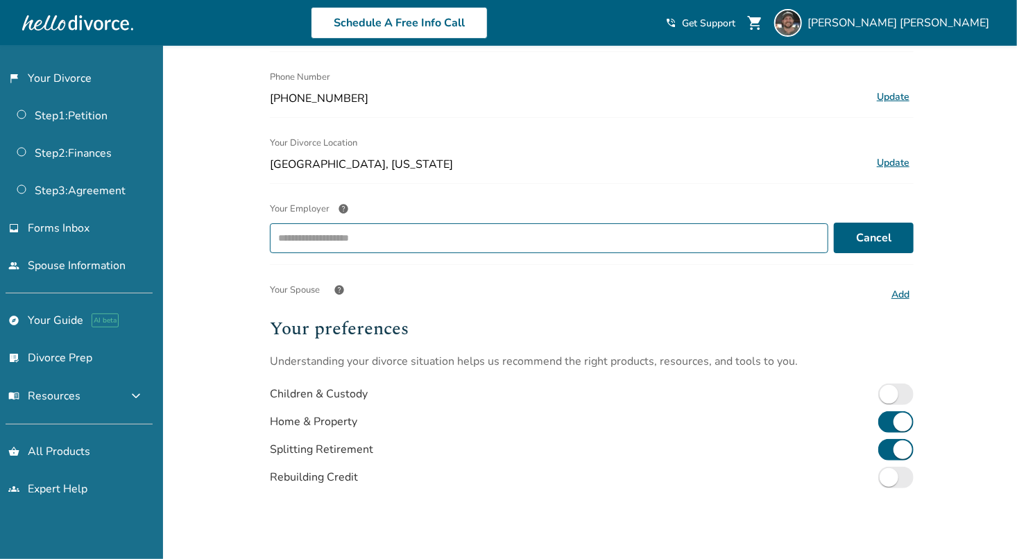
click at [515, 243] on input "Your Employer help ​" at bounding box center [548, 238] width 548 height 22
click at [741, 284] on li "Other" at bounding box center [550, 280] width 537 height 25
type input "*****"
click at [899, 291] on button "Add" at bounding box center [900, 295] width 26 height 18
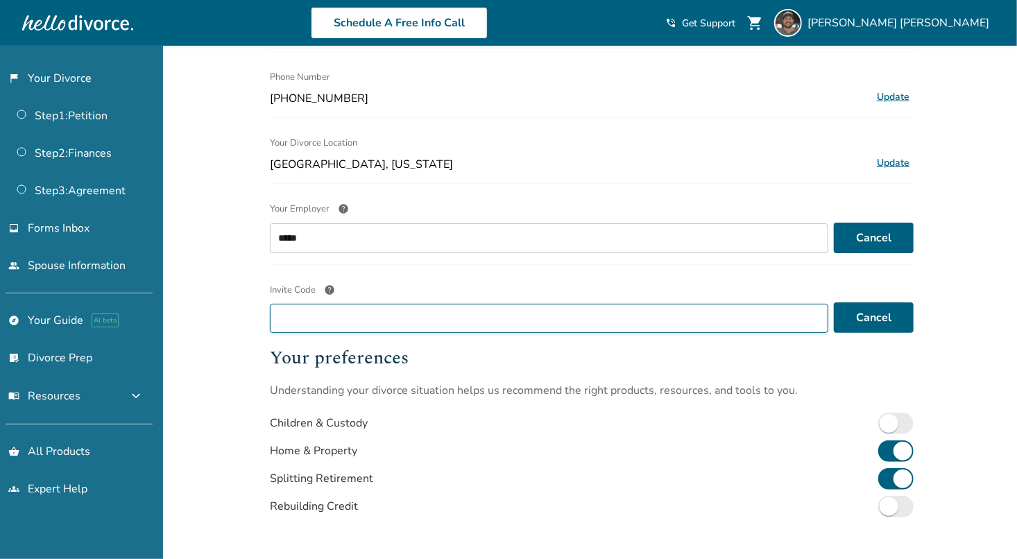
click at [356, 318] on input "Invite Code help" at bounding box center [549, 318] width 558 height 29
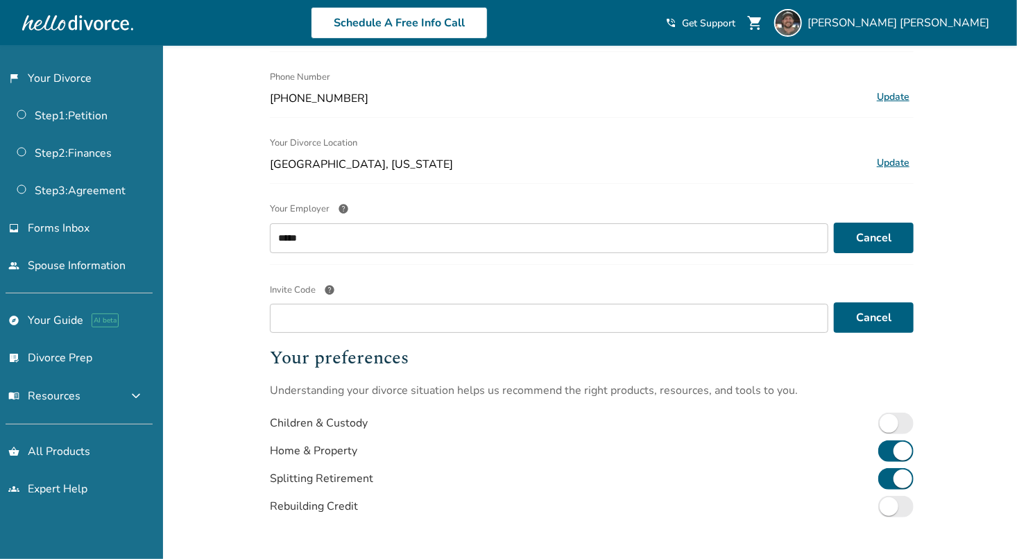
click at [328, 284] on span "help" at bounding box center [329, 289] width 11 height 11
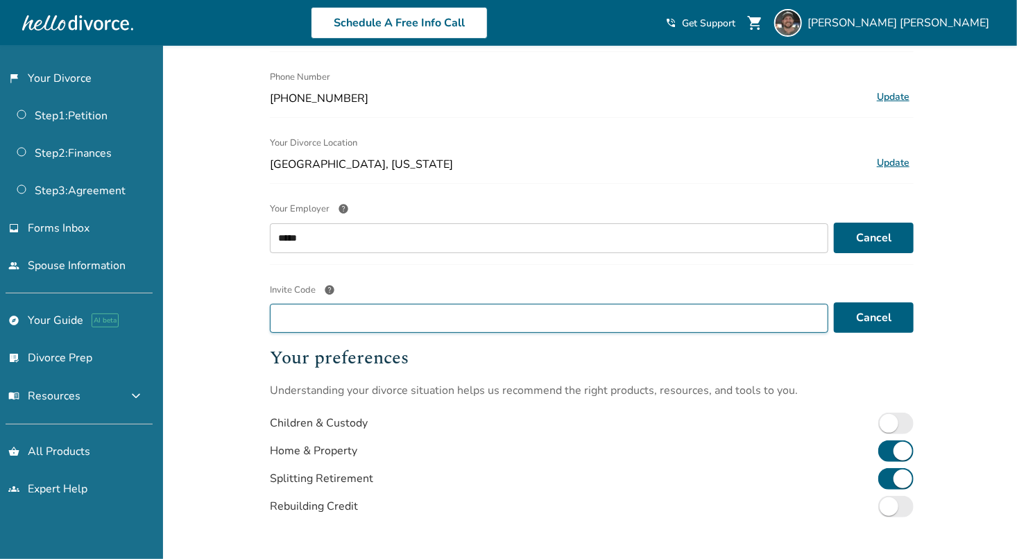
click at [328, 304] on input "Invite Code help" at bounding box center [549, 318] width 558 height 29
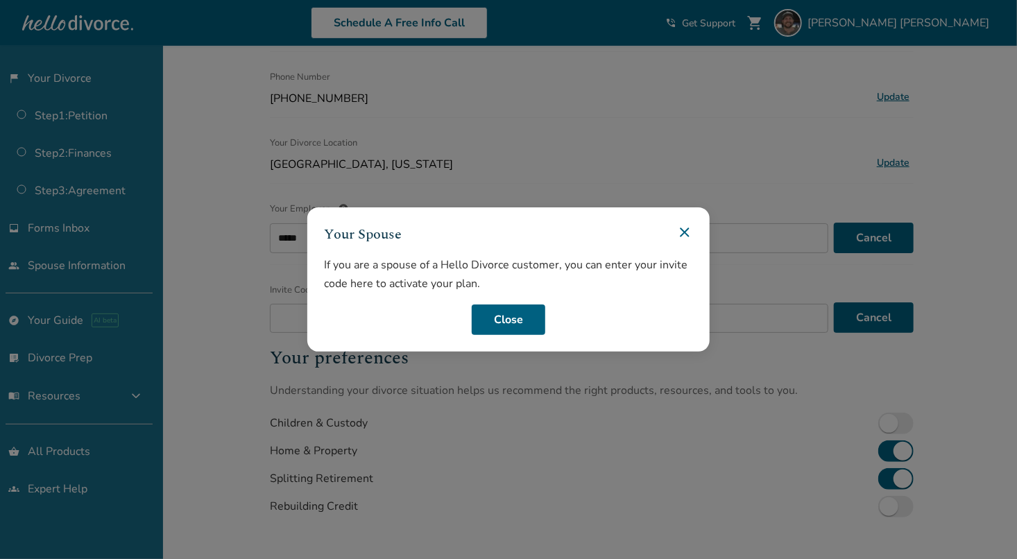
click at [687, 234] on icon at bounding box center [684, 232] width 9 height 9
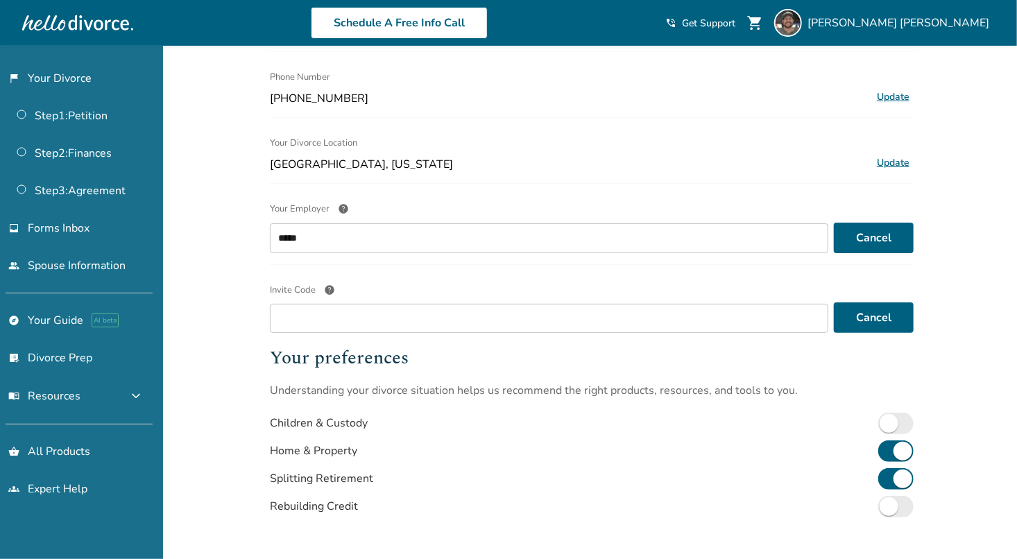
click at [980, 318] on div "Added to cart Profile Name Matthew Marr Update Email info Note: You will be log…" at bounding box center [508, 293] width 1017 height 859
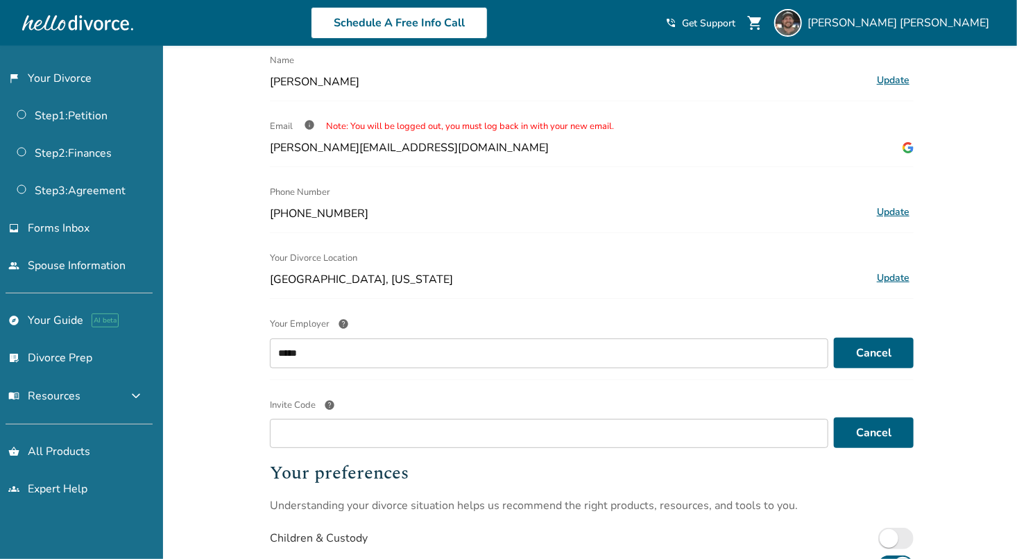
scroll to position [0, 0]
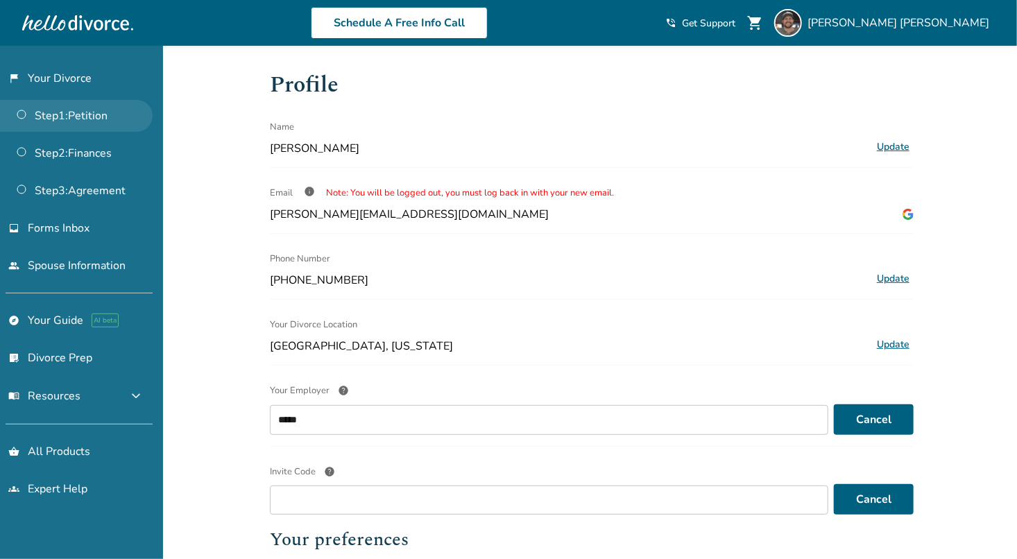
click at [70, 110] on link "Step 1 : Petition" at bounding box center [76, 116] width 153 height 32
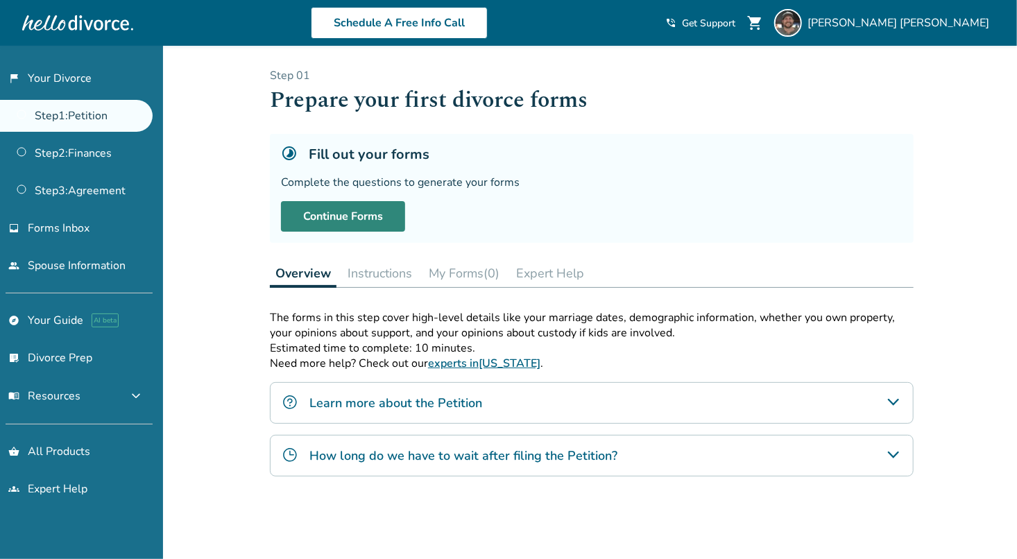
click at [361, 216] on link "Continue Forms" at bounding box center [343, 216] width 124 height 31
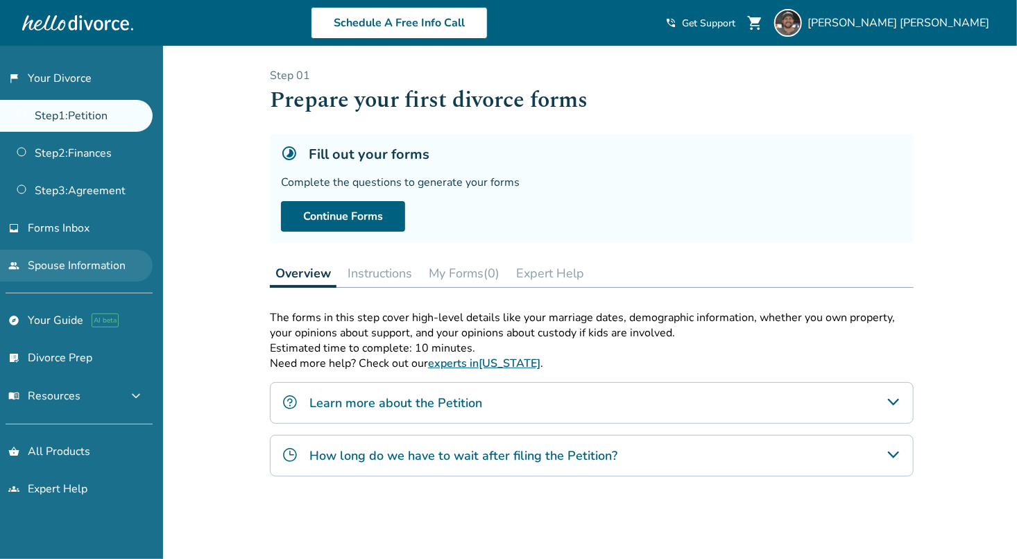
click at [85, 264] on link "people Spouse Information" at bounding box center [76, 266] width 153 height 32
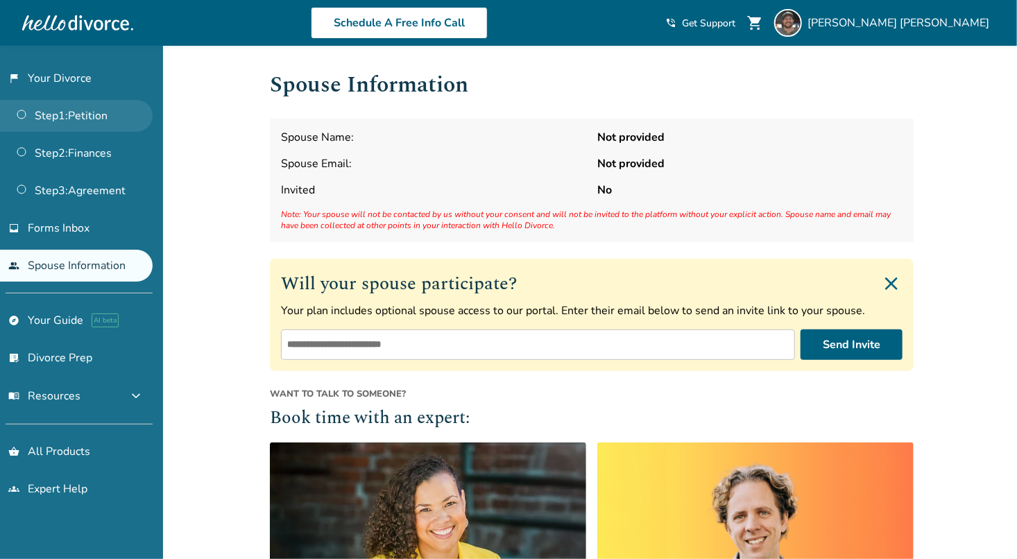
click at [62, 110] on link "Step 1 : Petition" at bounding box center [76, 116] width 153 height 32
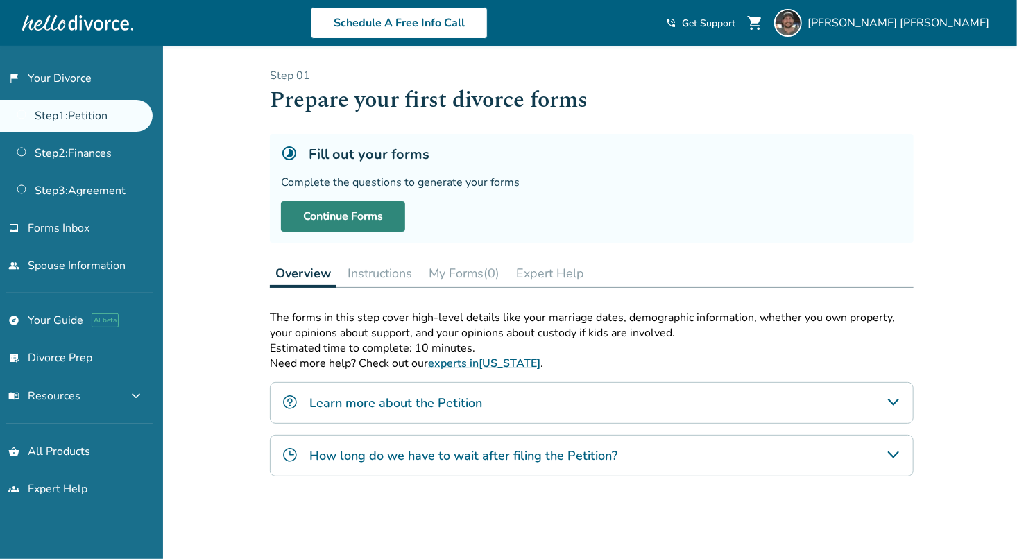
click at [334, 216] on link "Continue Forms" at bounding box center [343, 216] width 124 height 31
click at [954, 257] on div "Added to cart Step 0 1 Prepare your first divorce forms Fill out your forms Com…" at bounding box center [508, 394] width 1017 height 696
click at [915, 127] on div "Step 0 1 Prepare your first divorce forms Fill out your forms Complete the ques…" at bounding box center [592, 345] width 666 height 599
